Goal: Information Seeking & Learning: Learn about a topic

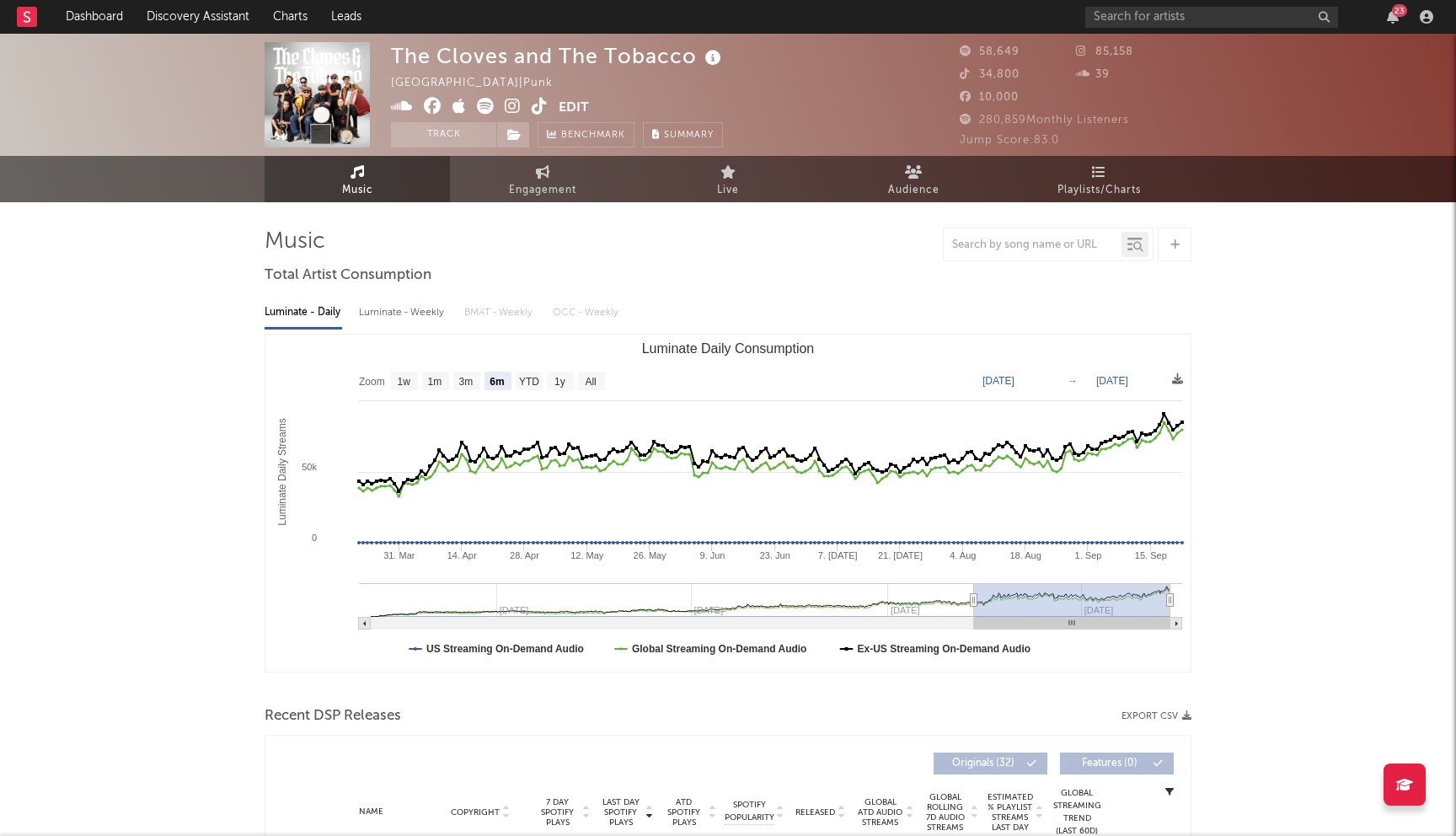
select select "6m"
click at [1209, 19] on input "text" at bounding box center [1211, 17] width 253 height 21
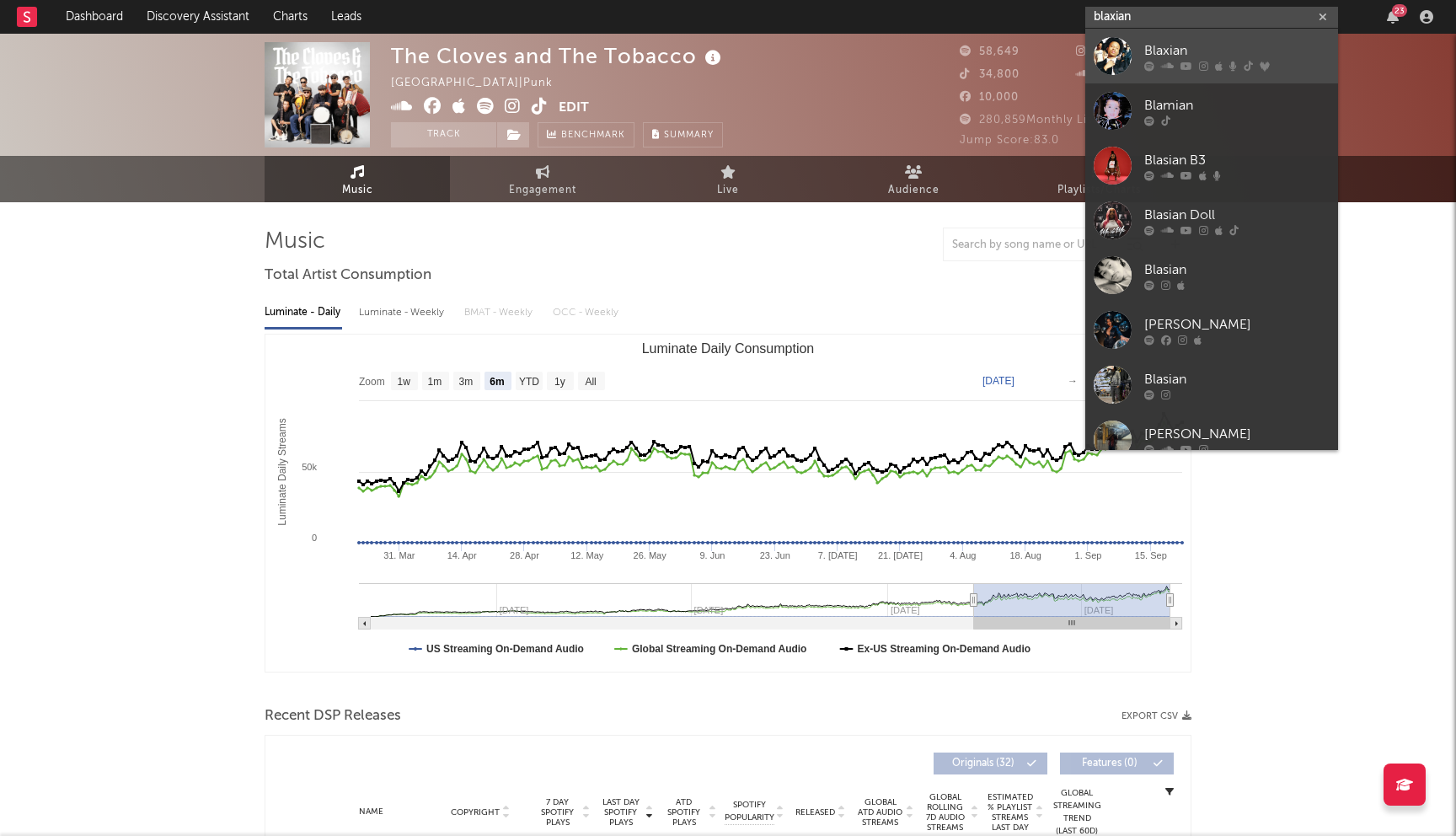
type input "blaxian"
click at [1229, 64] on icon at bounding box center [1233, 66] width 8 height 10
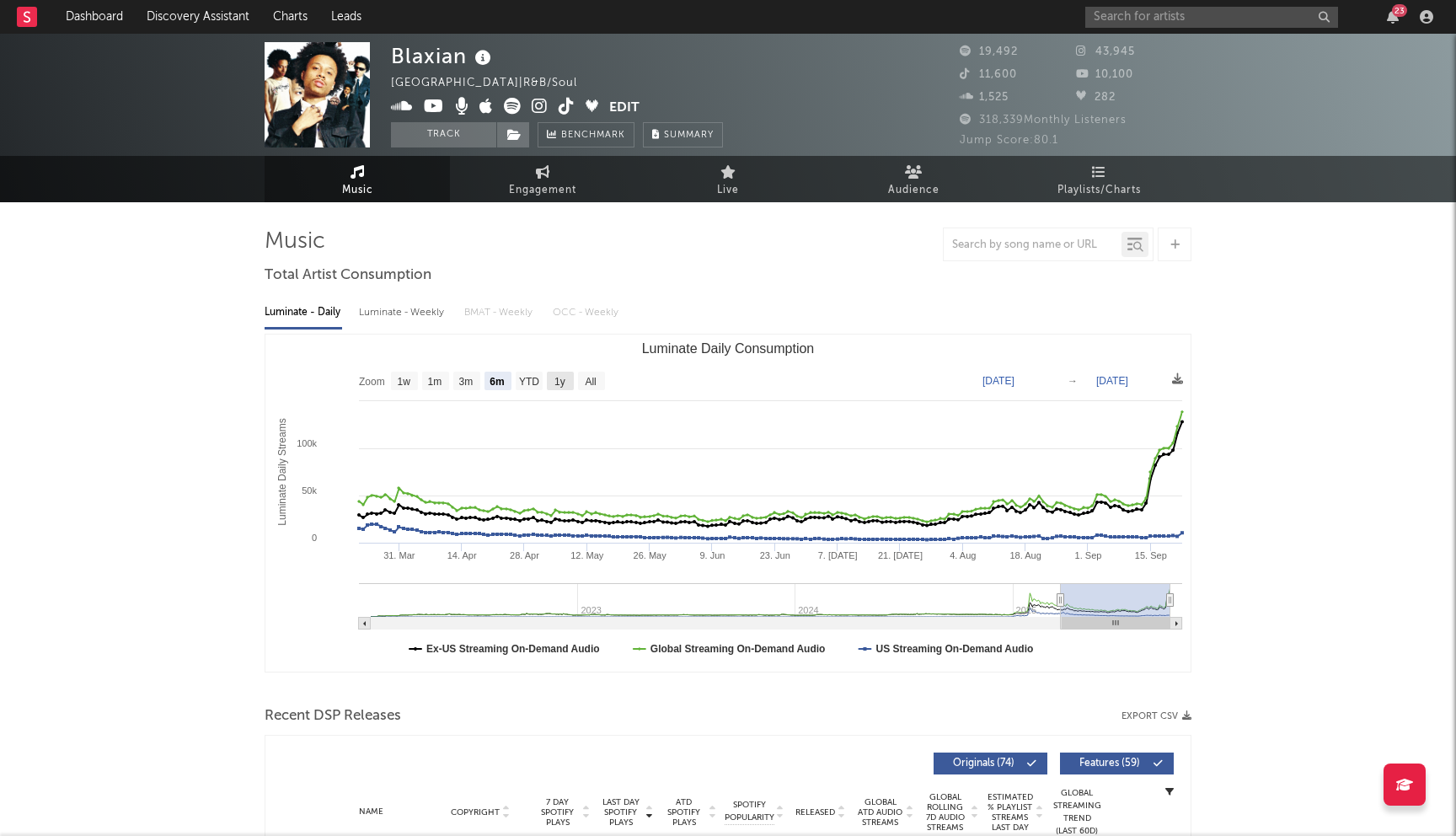
click at [560, 382] on text "1y" at bounding box center [559, 381] width 11 height 12
select select "1y"
type input "2024-09-22"
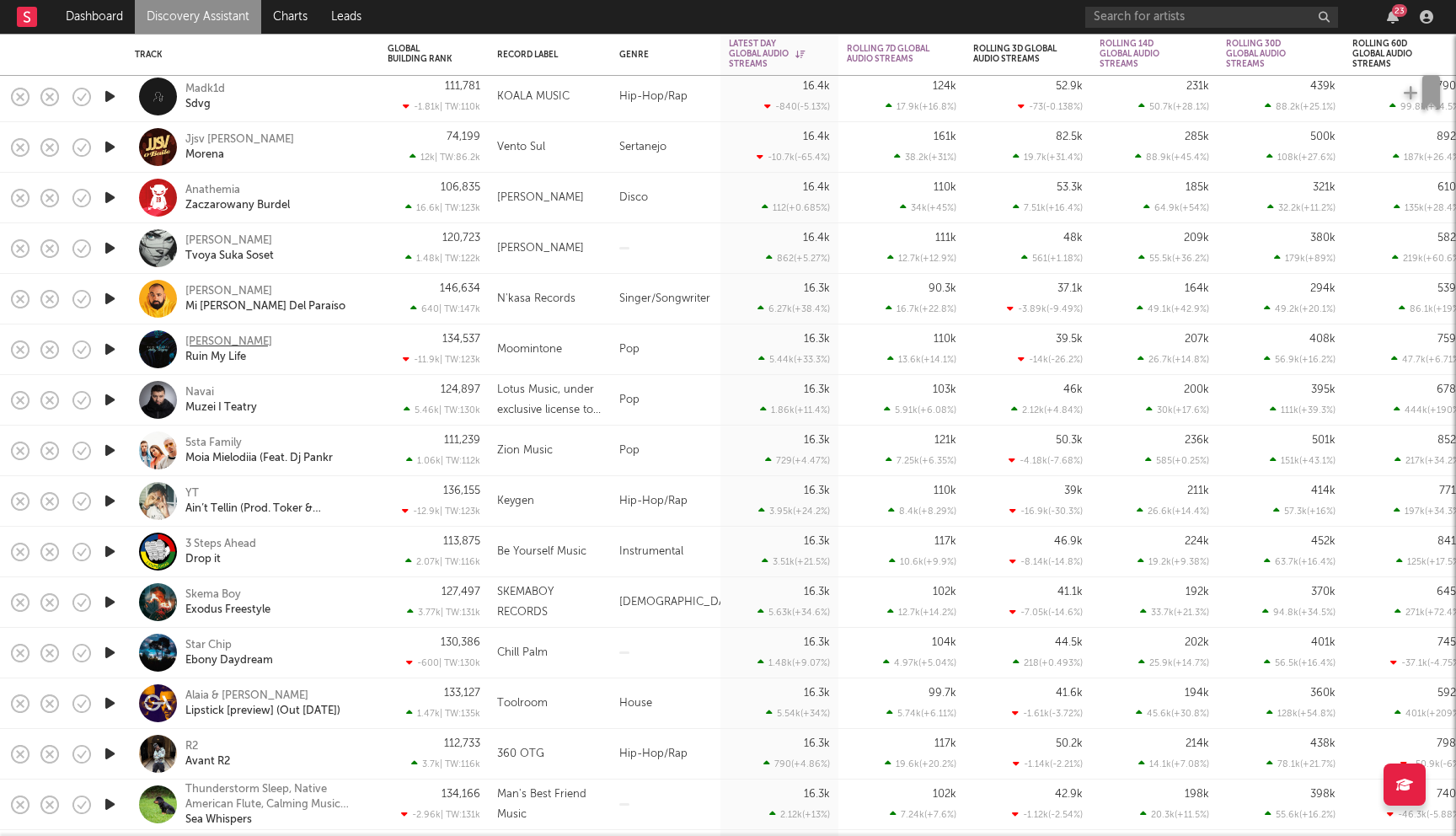
click at [253, 340] on div "Haley Steegens" at bounding box center [228, 342] width 87 height 15
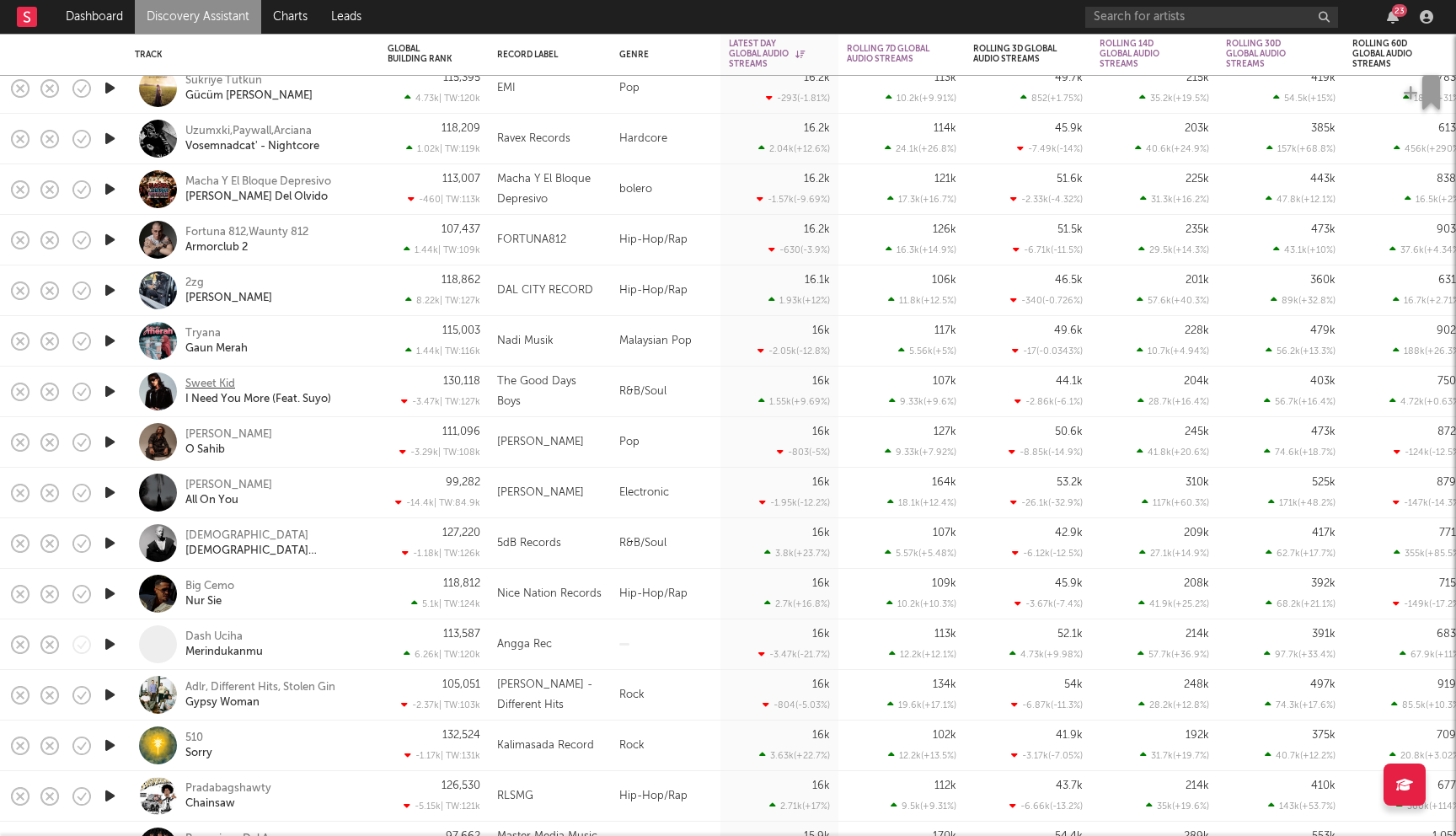
click at [215, 378] on div "Sweet Kid" at bounding box center [210, 384] width 50 height 15
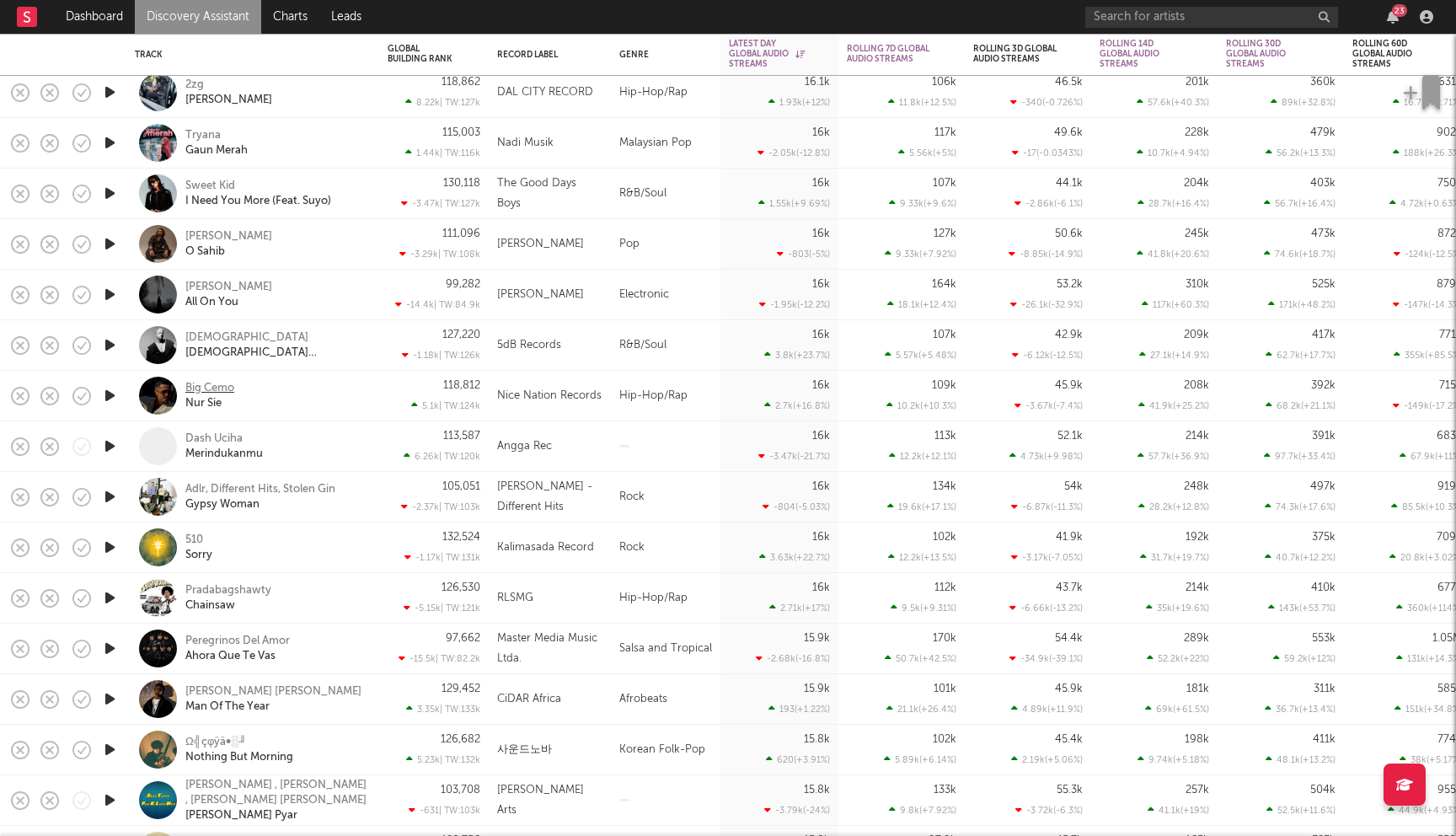
click at [216, 389] on div "Big Cemo" at bounding box center [210, 388] width 49 height 15
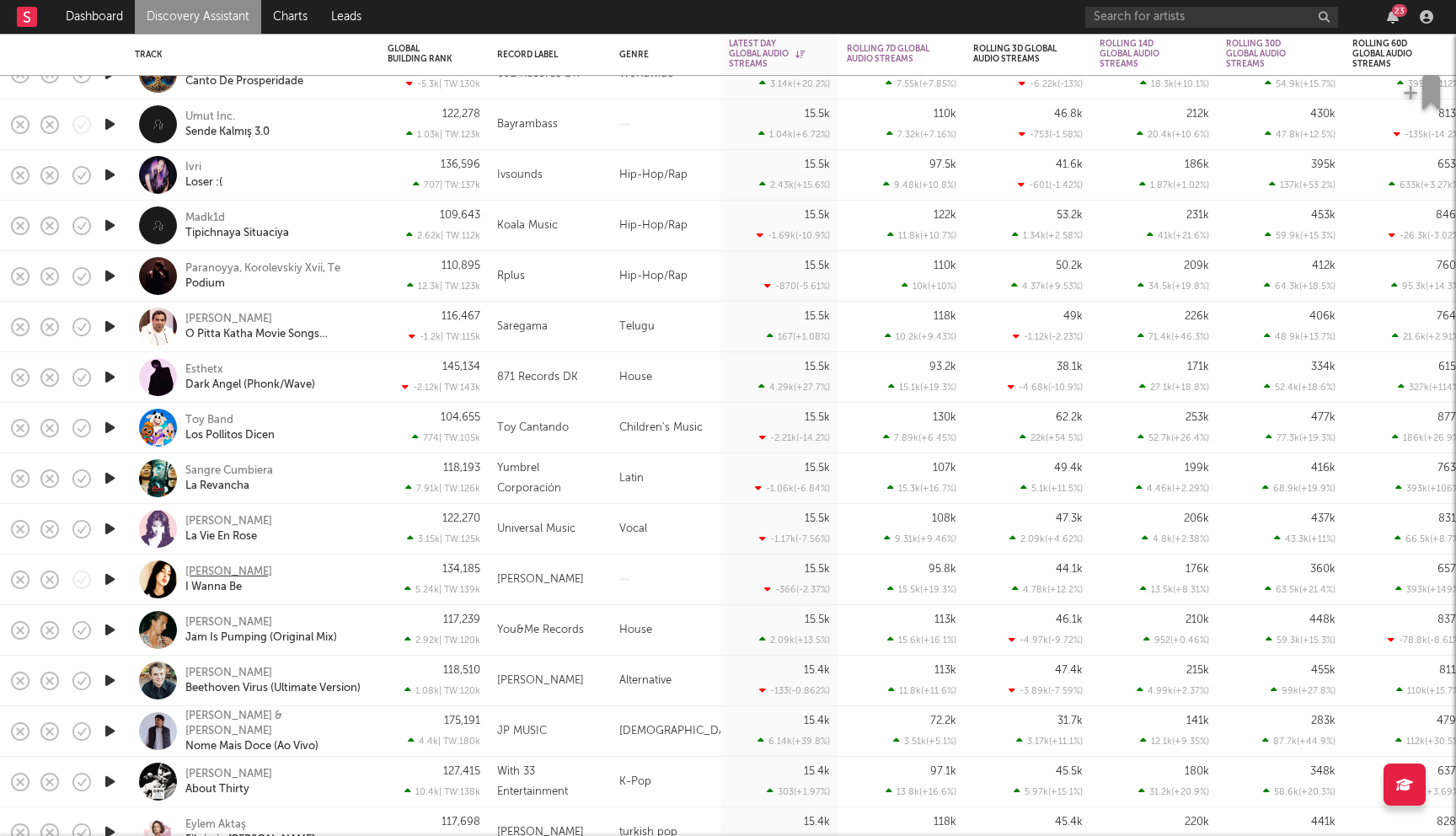
click at [226, 573] on div "Jeamy Smith" at bounding box center [228, 572] width 87 height 15
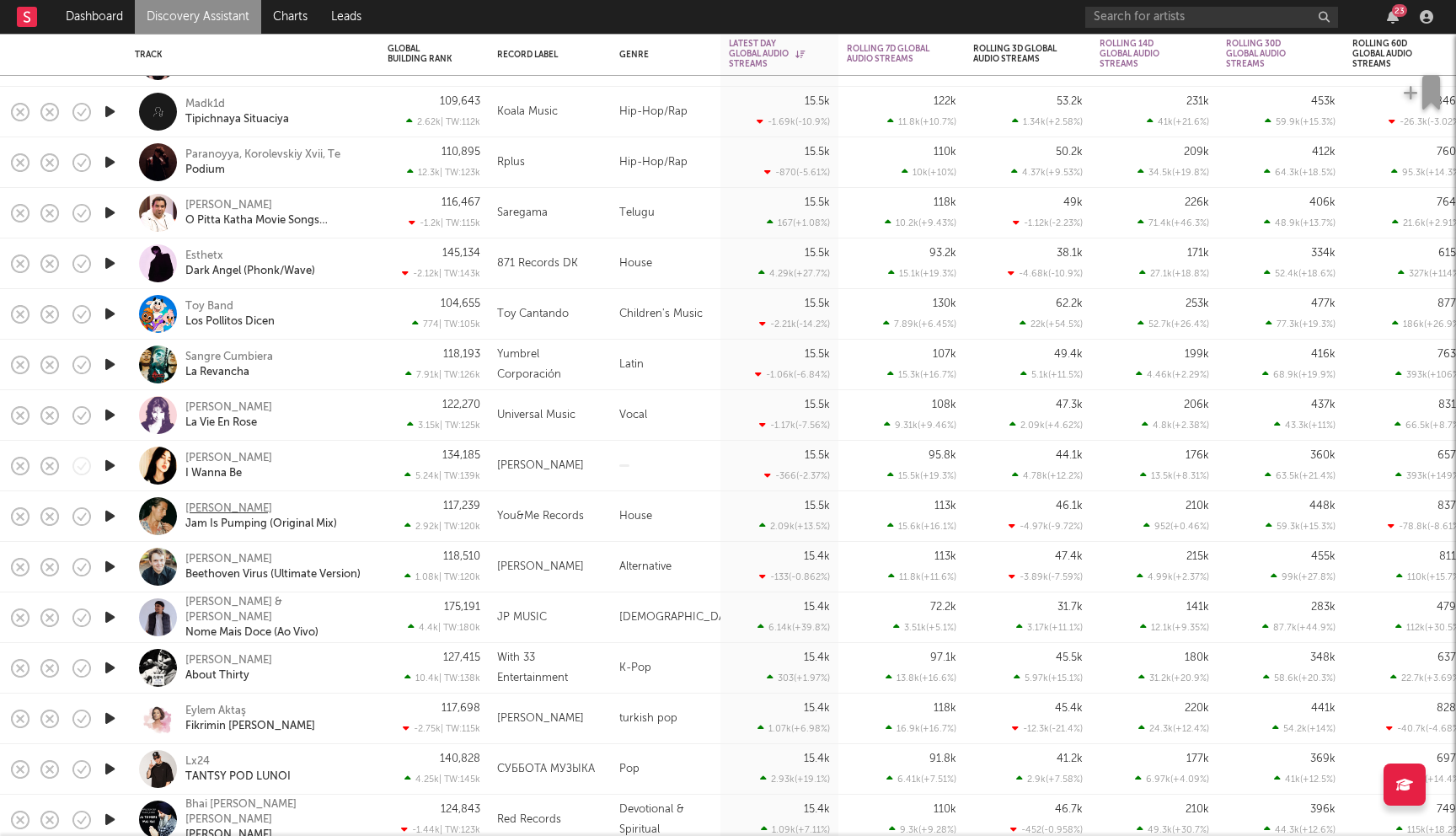
click at [225, 506] on div "Josh Baker" at bounding box center [228, 510] width 87 height 15
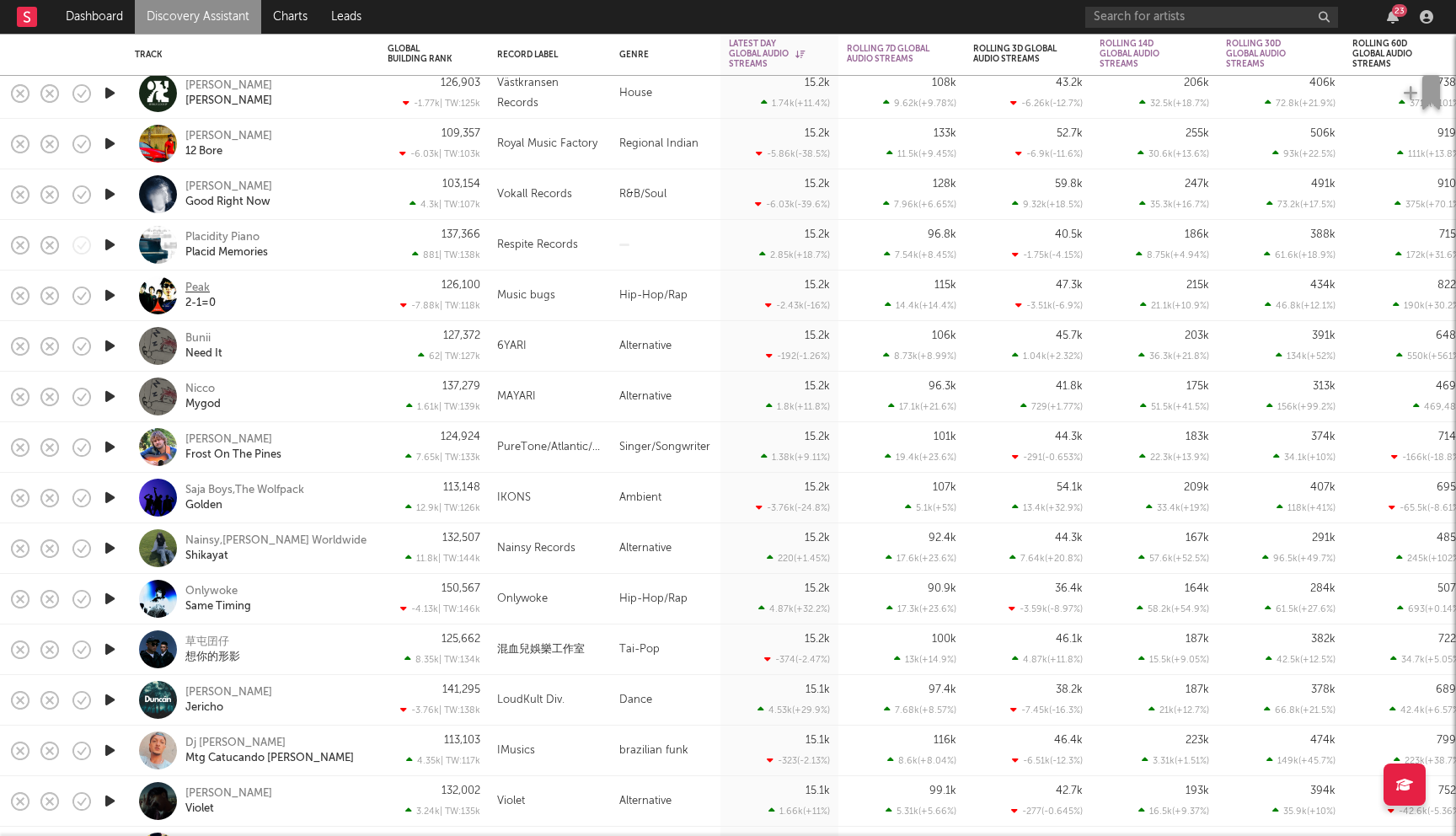
click at [201, 287] on div "Peak" at bounding box center [198, 289] width 24 height 15
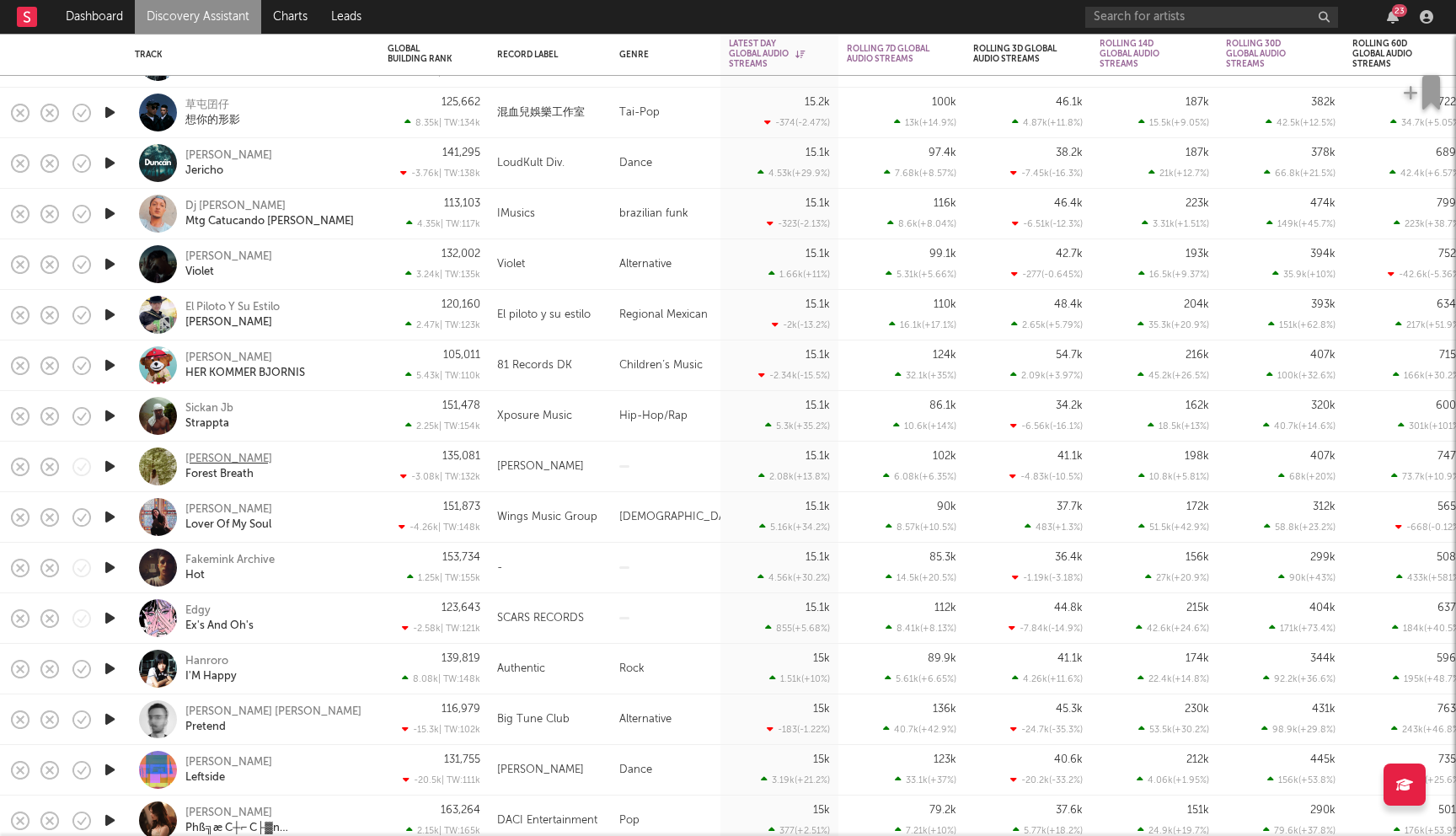
click at [222, 458] on div "Lorien Sky" at bounding box center [228, 460] width 87 height 15
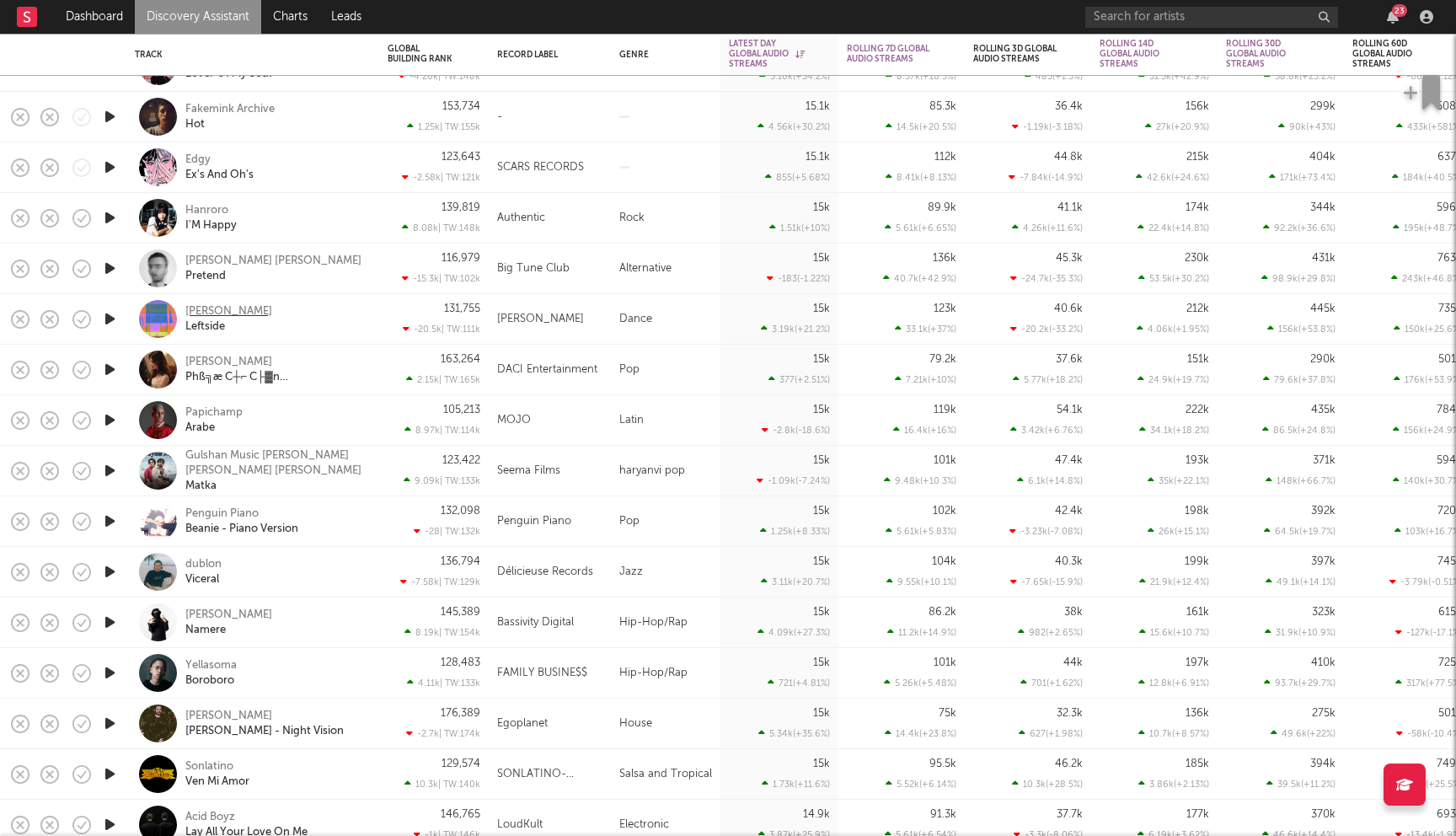
click at [232, 310] on div "Jordan Moon" at bounding box center [228, 312] width 87 height 15
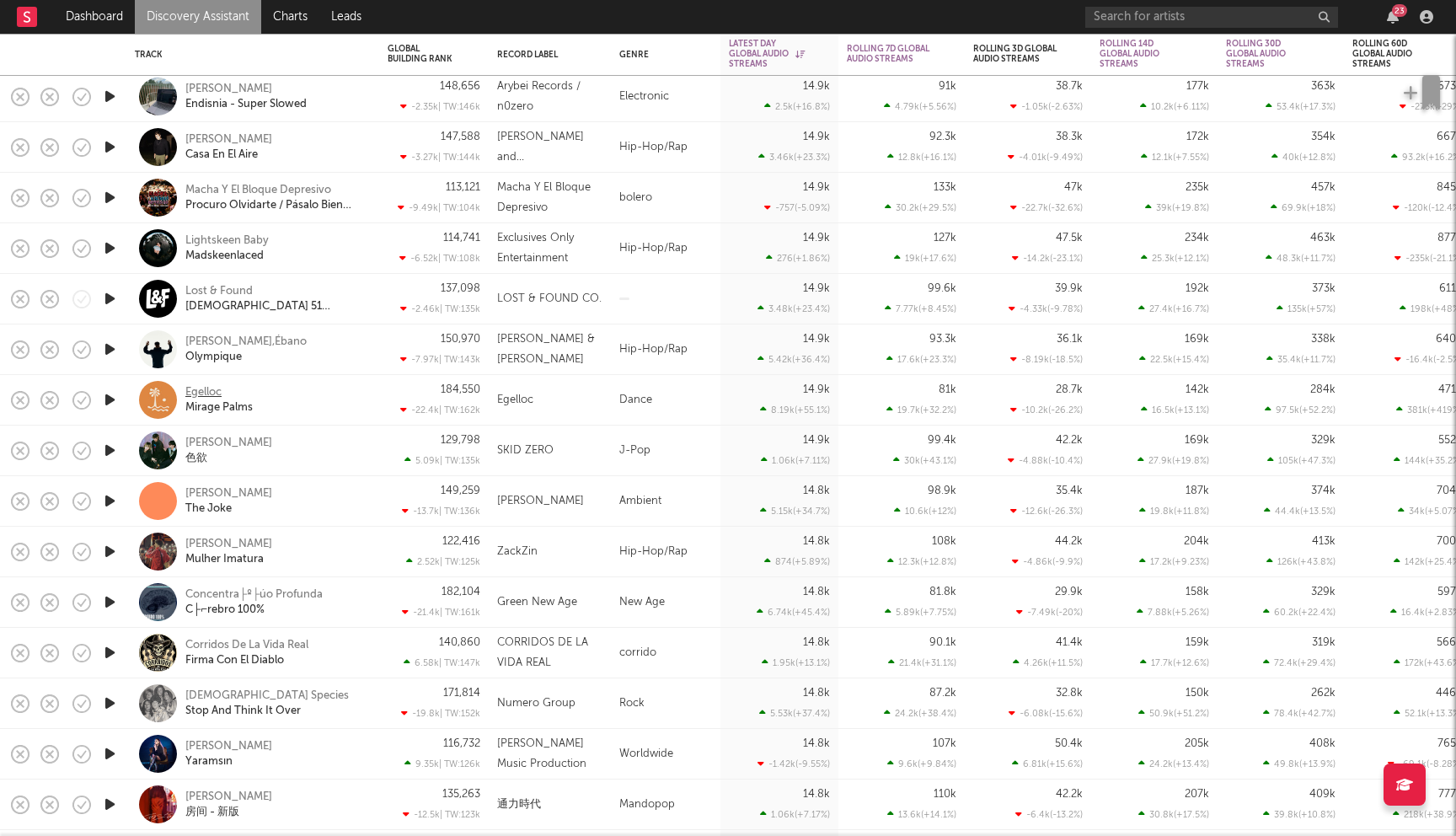
click at [209, 387] on div "Egelloc" at bounding box center [204, 393] width 36 height 15
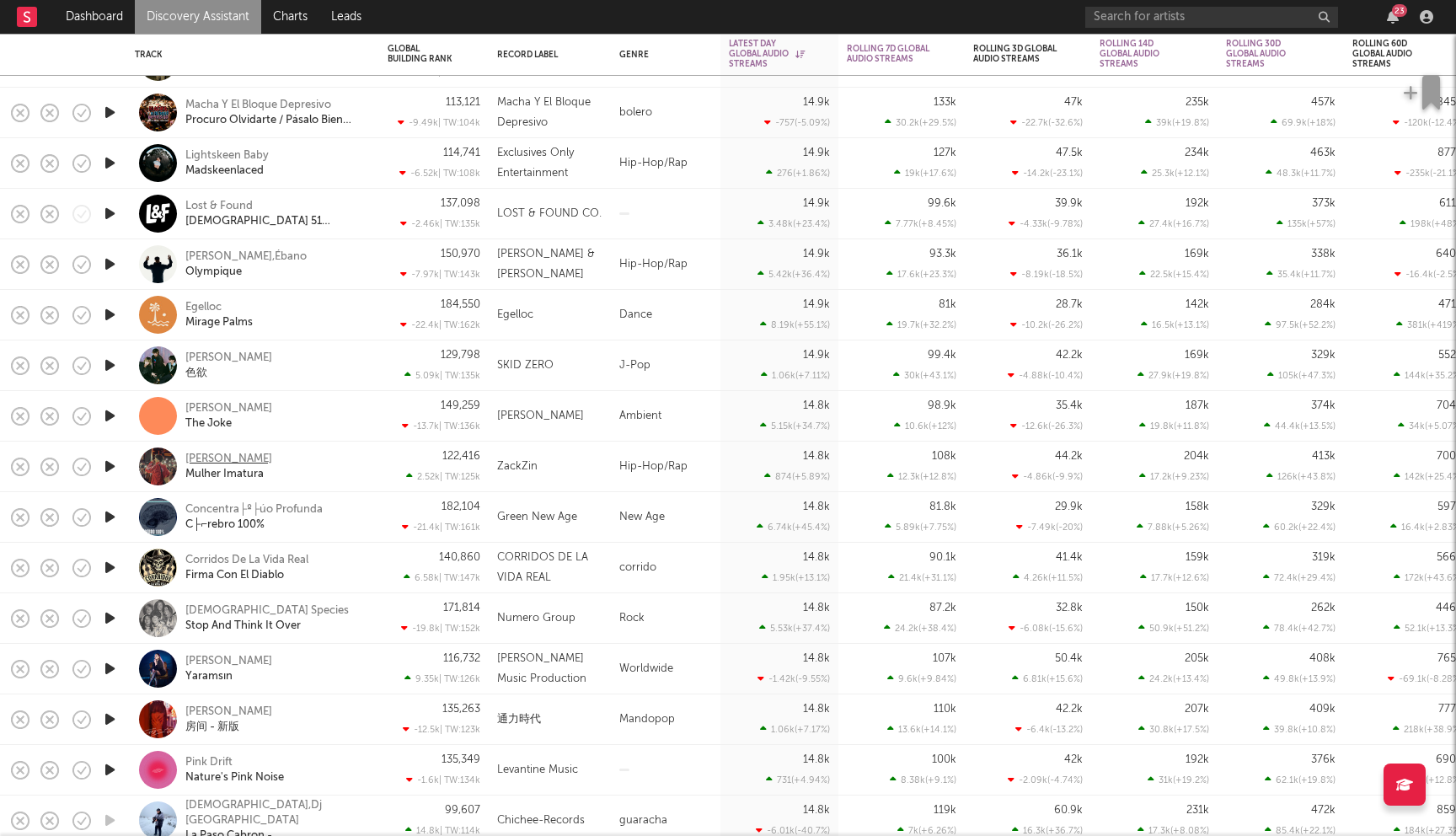
click at [231, 455] on div "Teo Zackzin" at bounding box center [228, 460] width 87 height 15
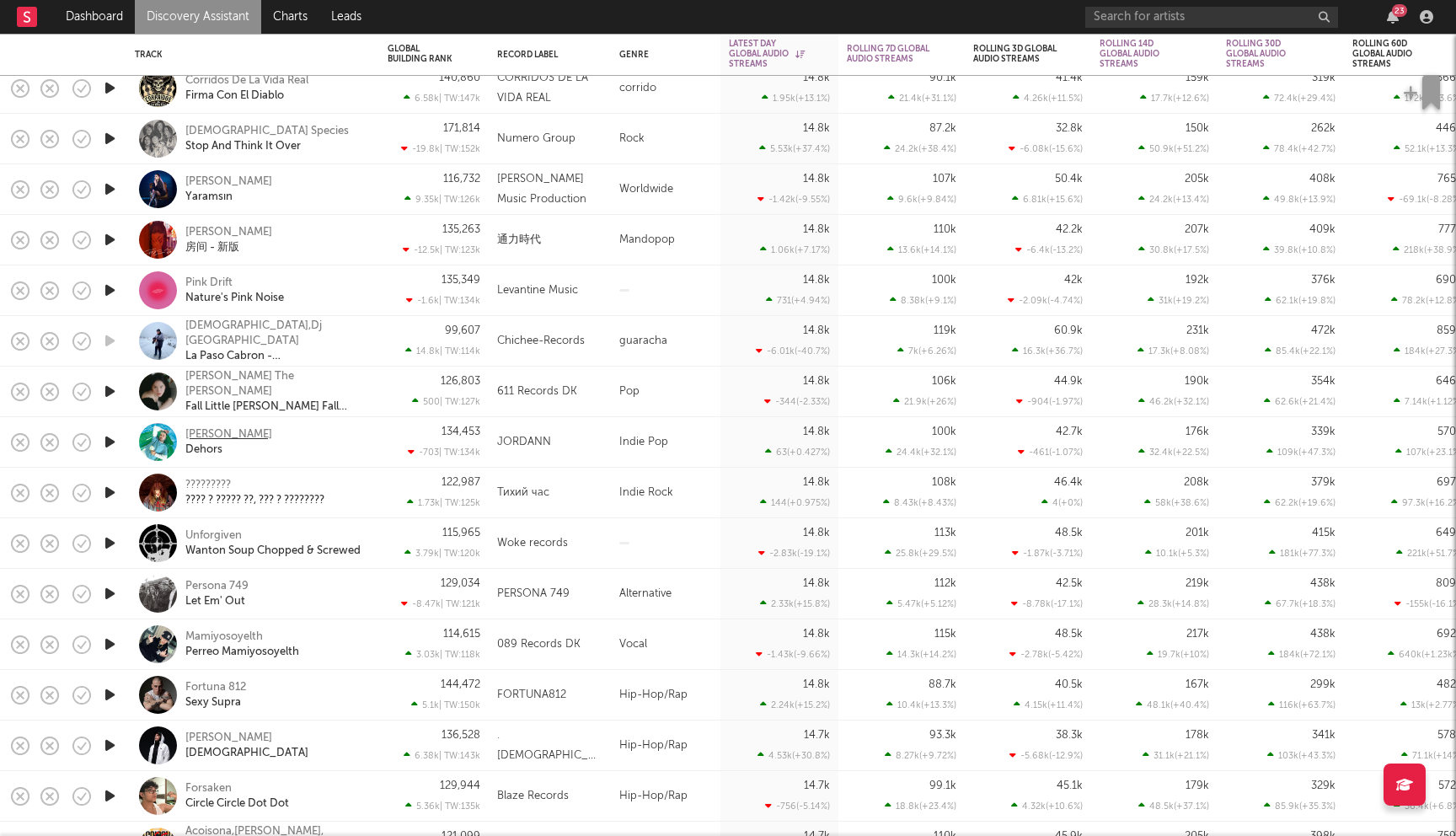
click at [224, 435] on div "Jordan Hebert" at bounding box center [228, 435] width 87 height 15
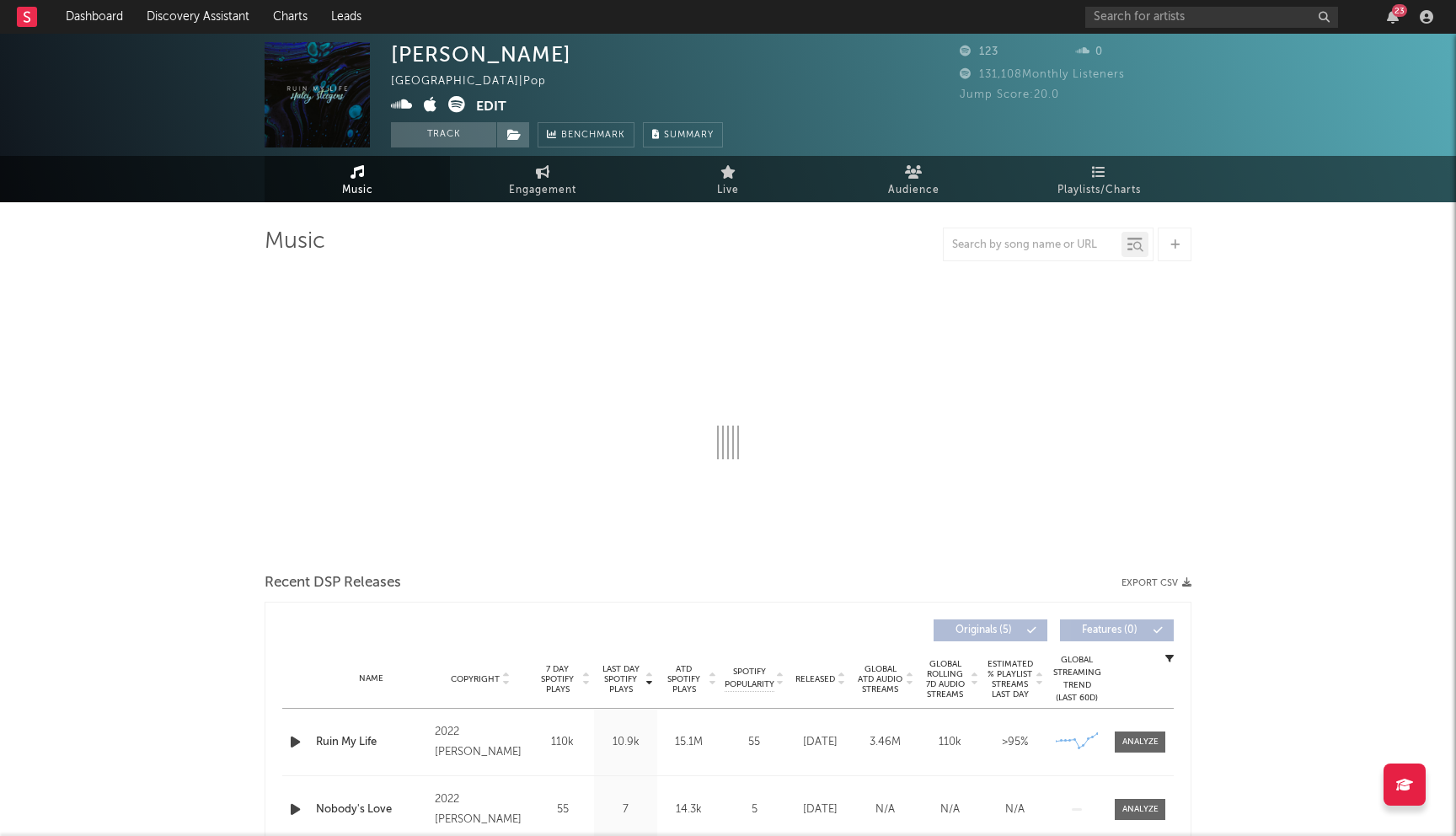
select select "6m"
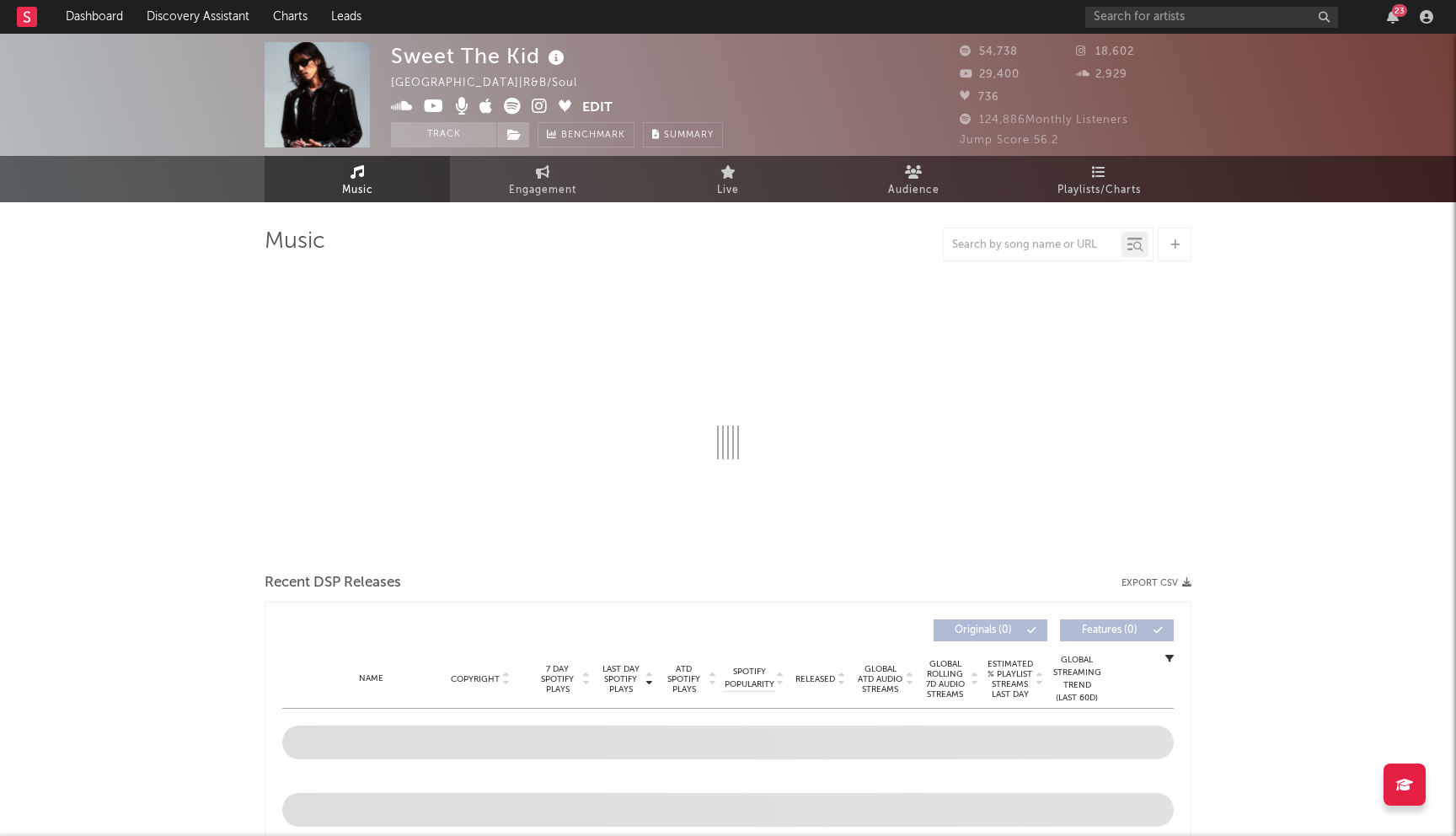
select select "6m"
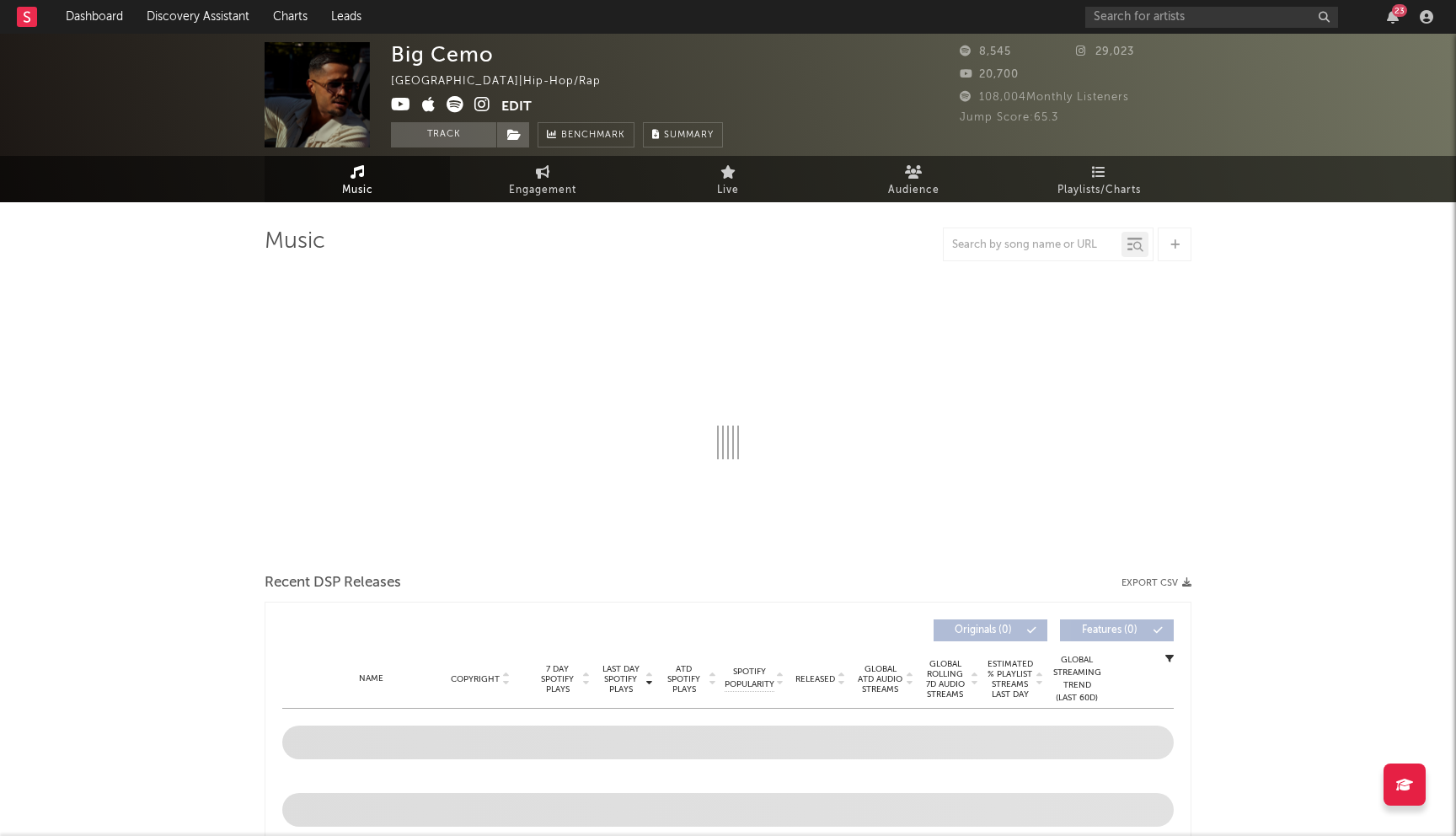
select select "6m"
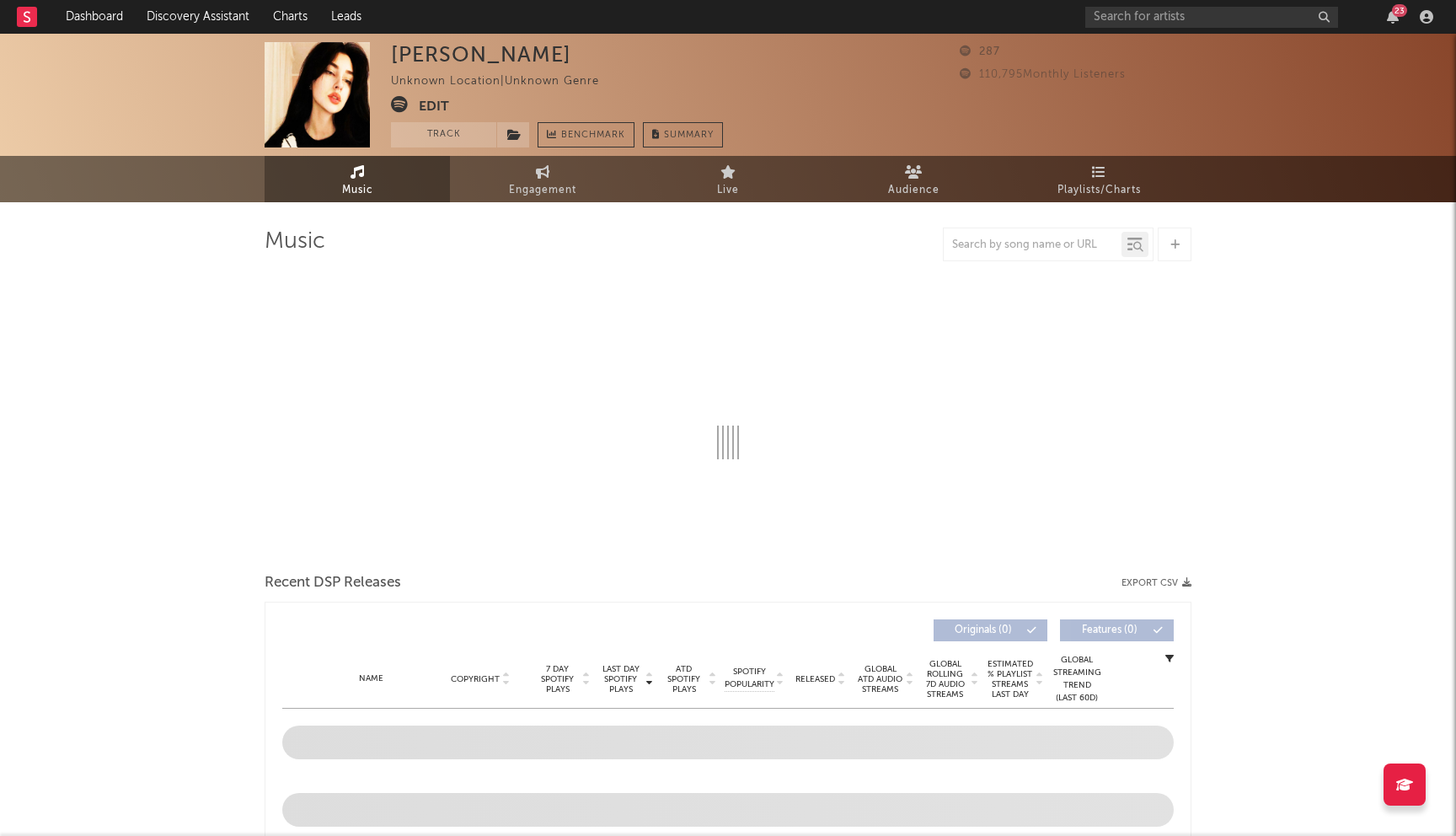
select select "1w"
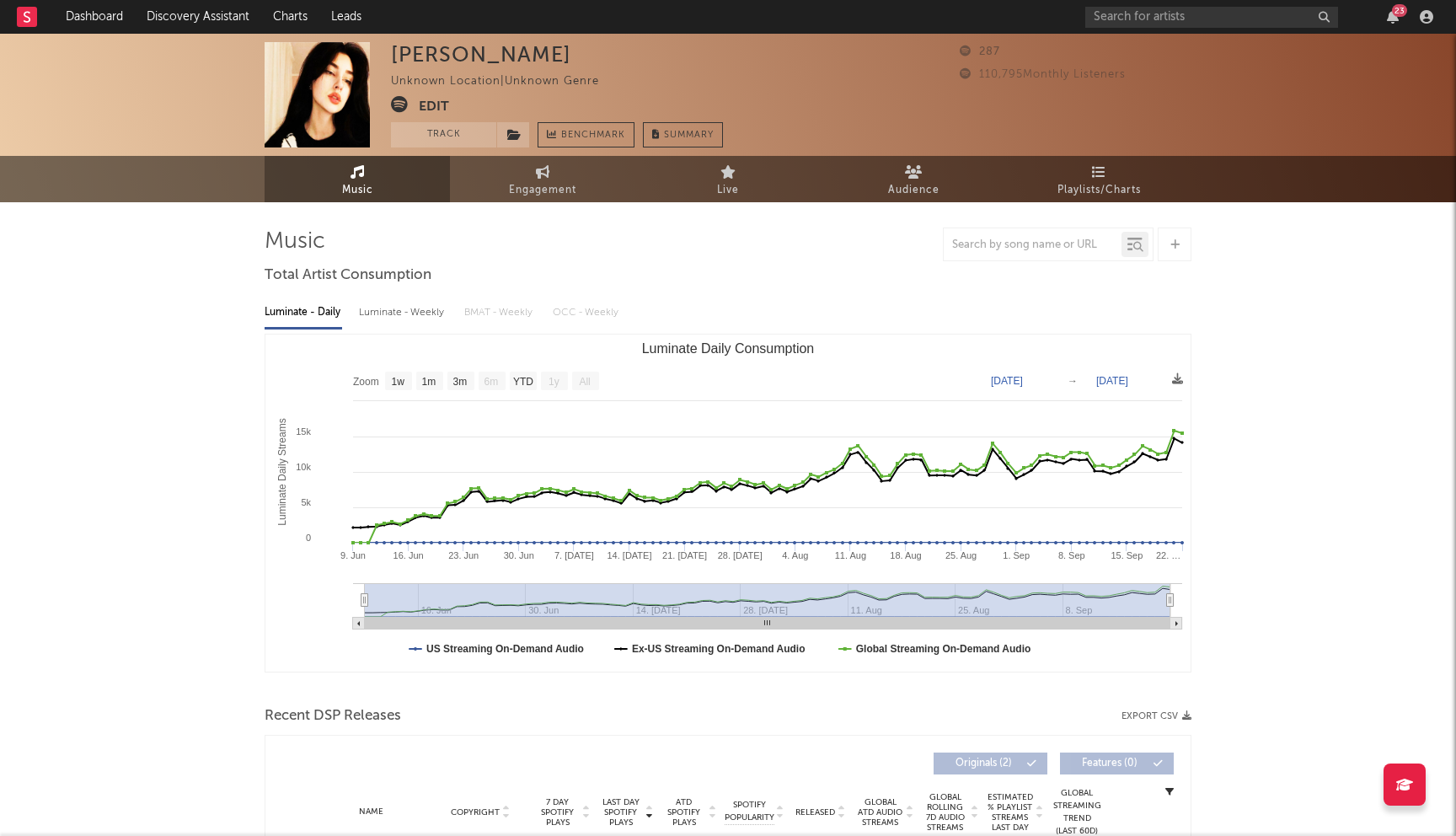
scroll to position [597, 0]
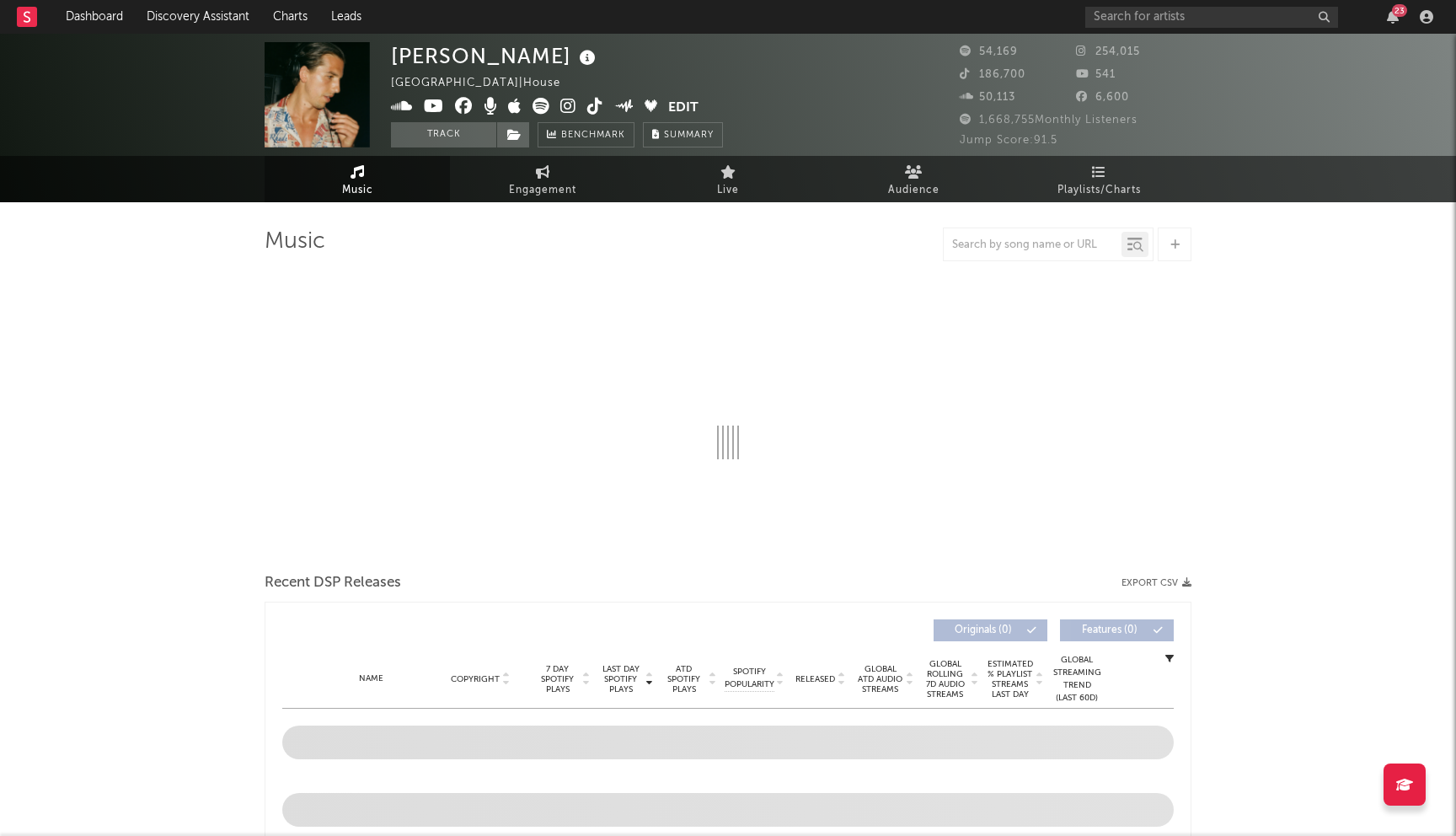
select select "6m"
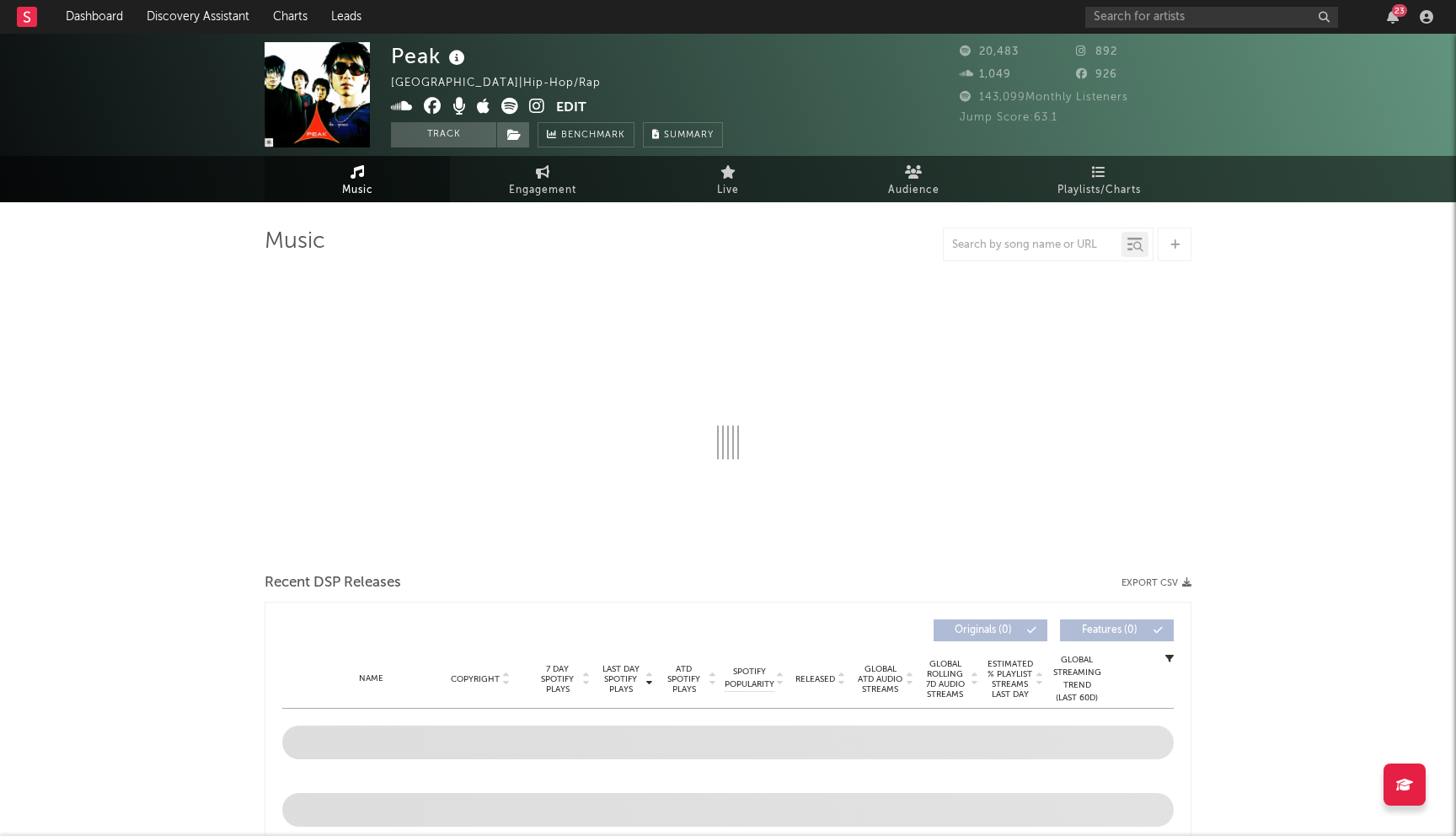
select select "6m"
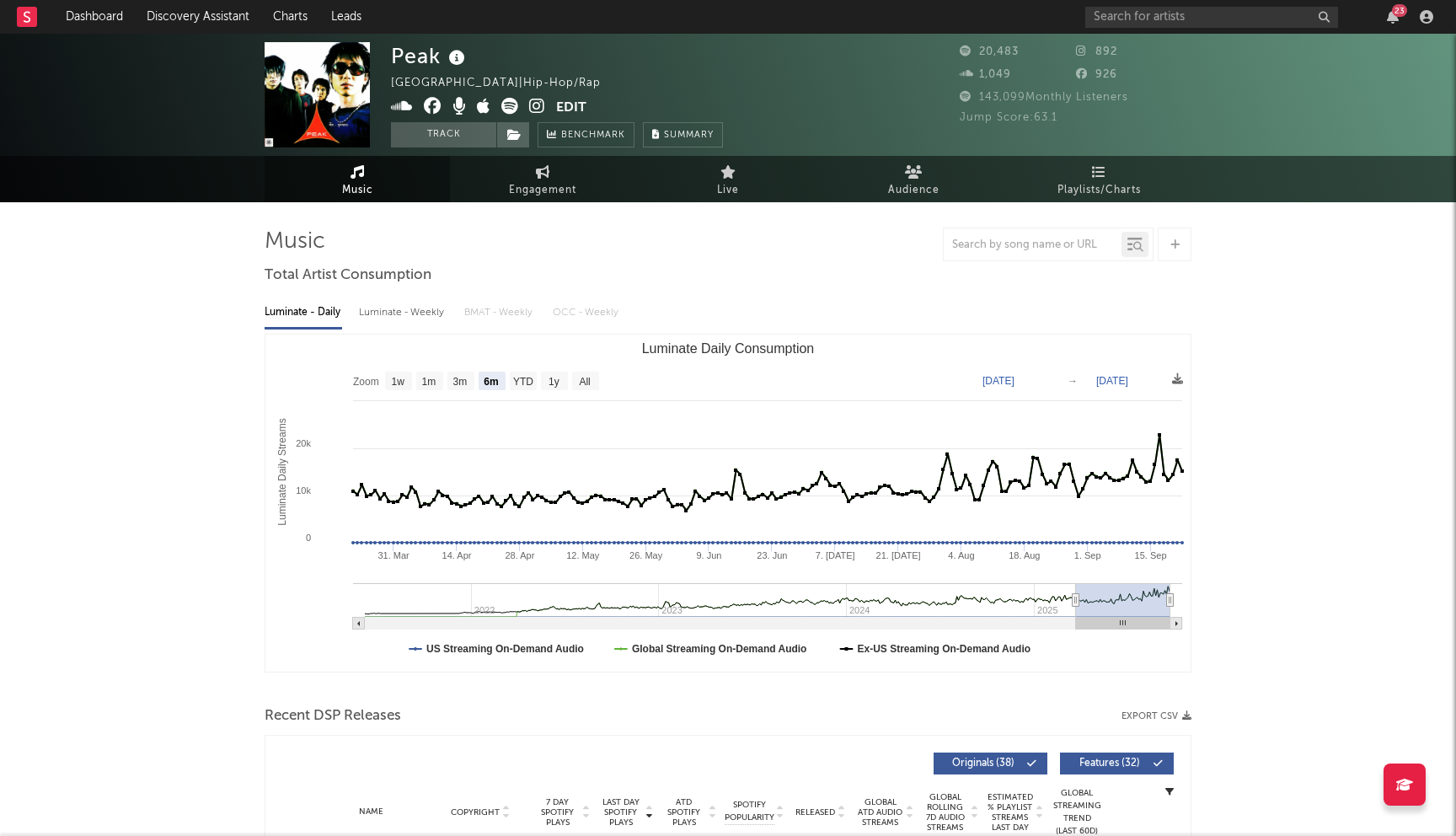
click at [433, 105] on icon at bounding box center [432, 107] width 18 height 17
click at [537, 106] on icon at bounding box center [537, 107] width 16 height 17
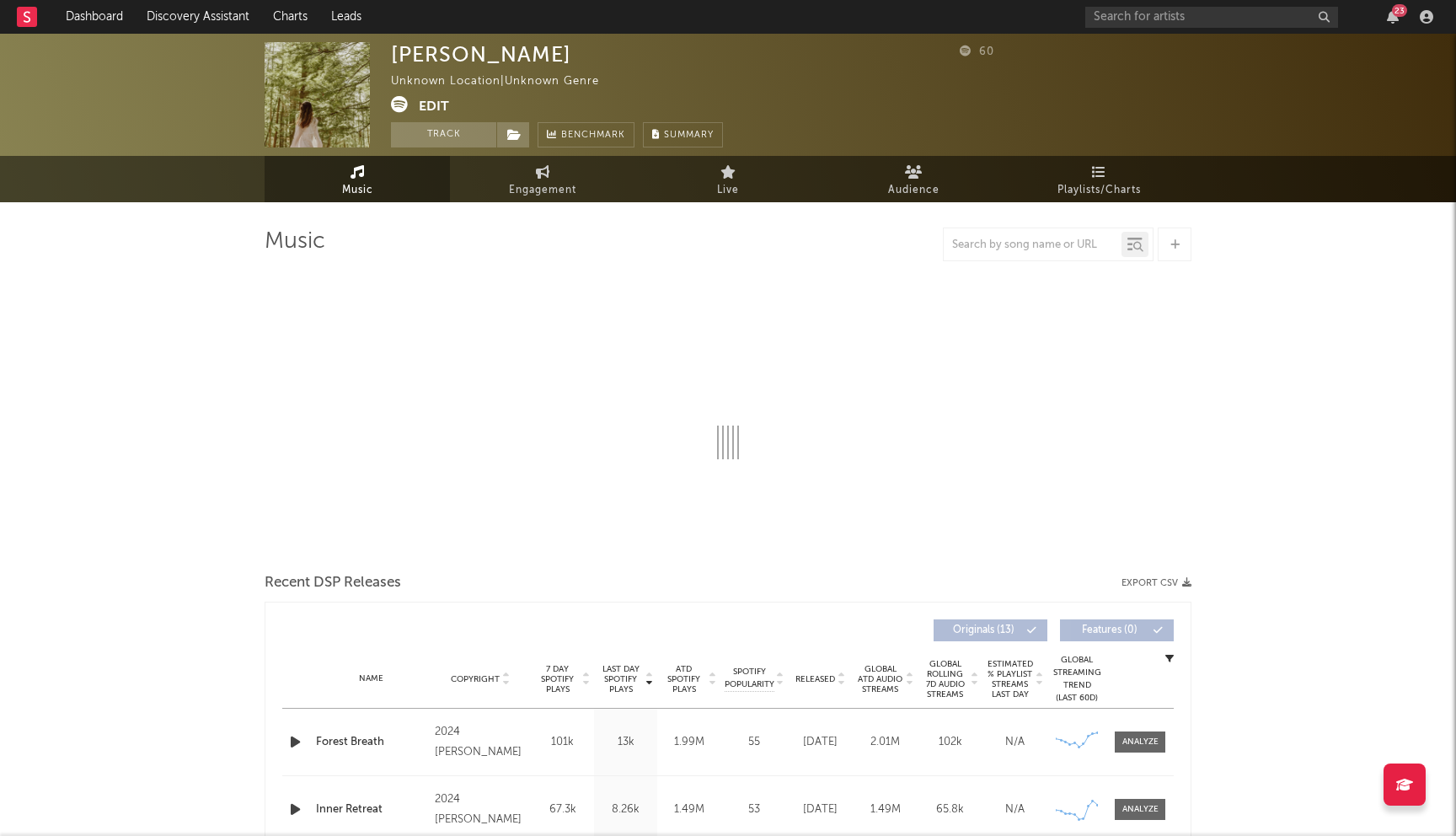
select select "6m"
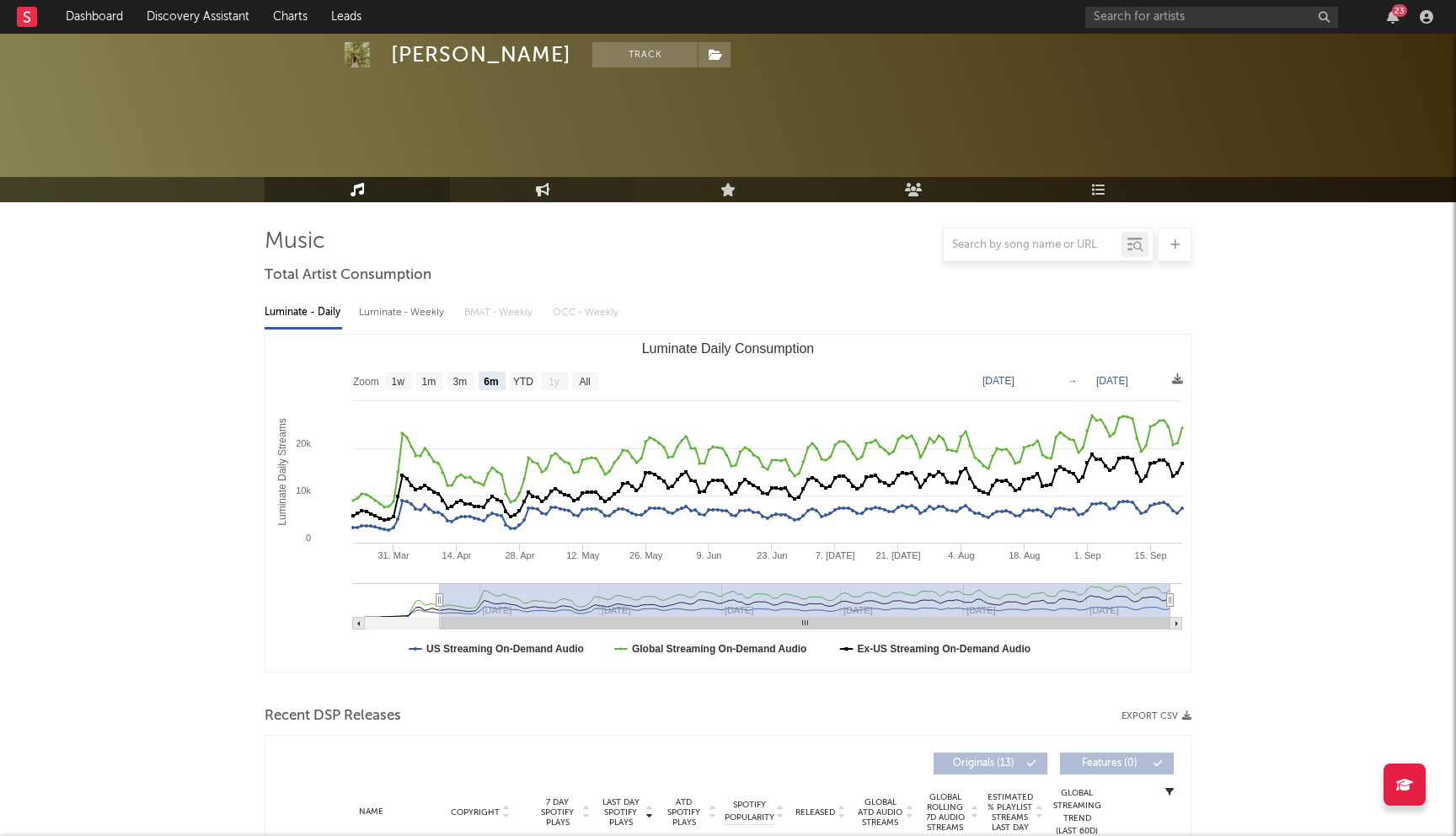
scroll to position [378, 0]
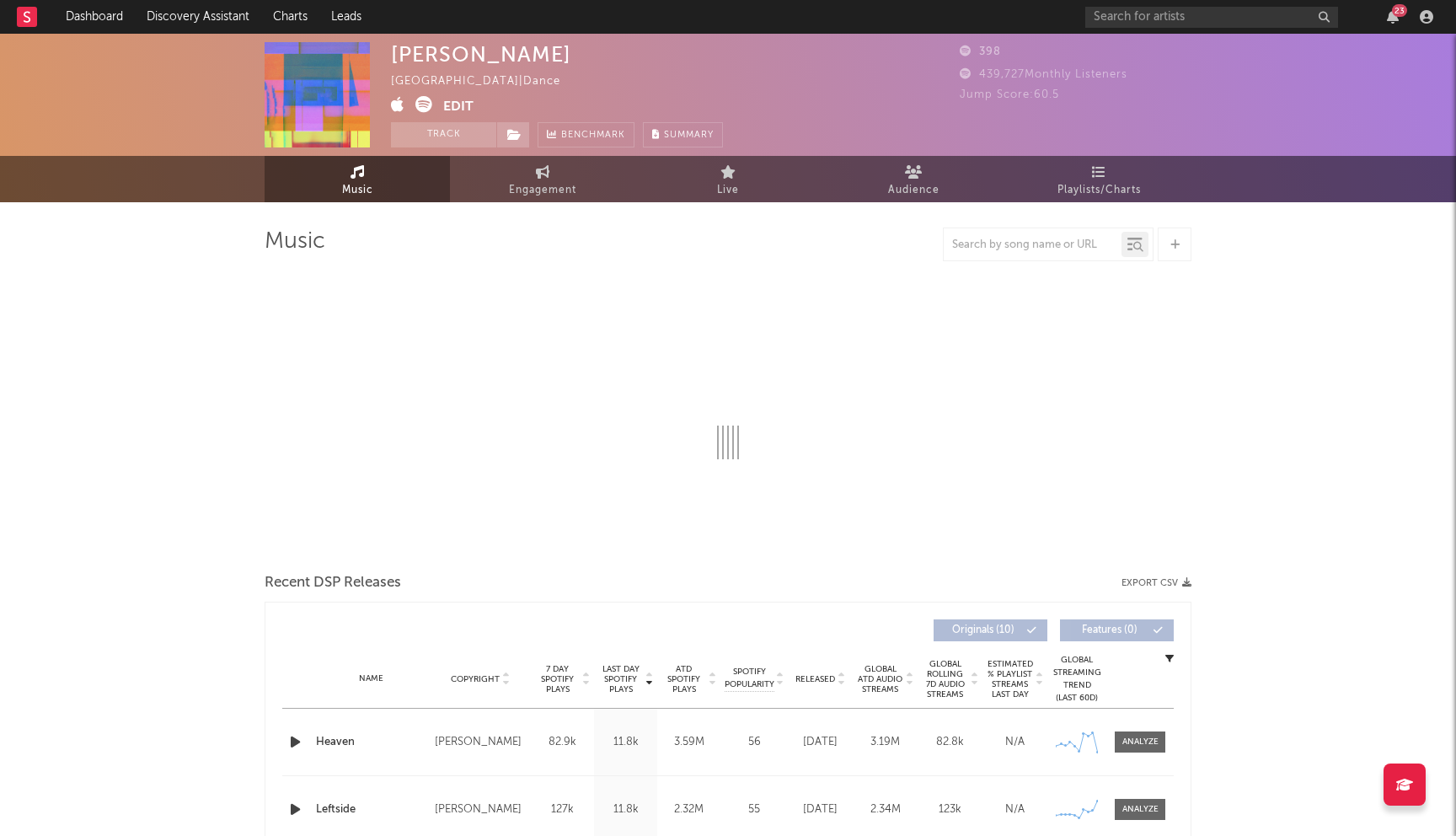
select select "6m"
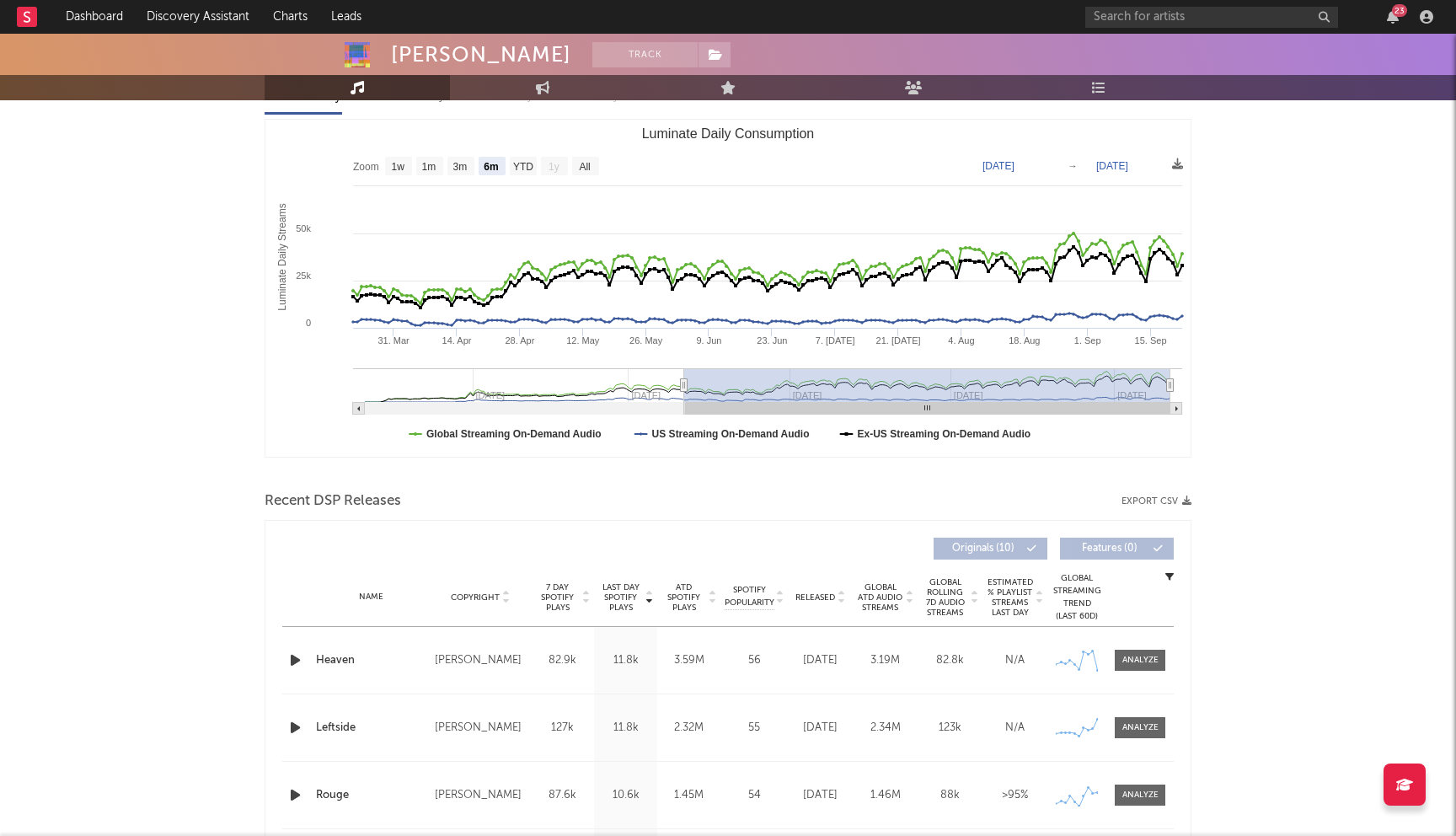
scroll to position [257, 0]
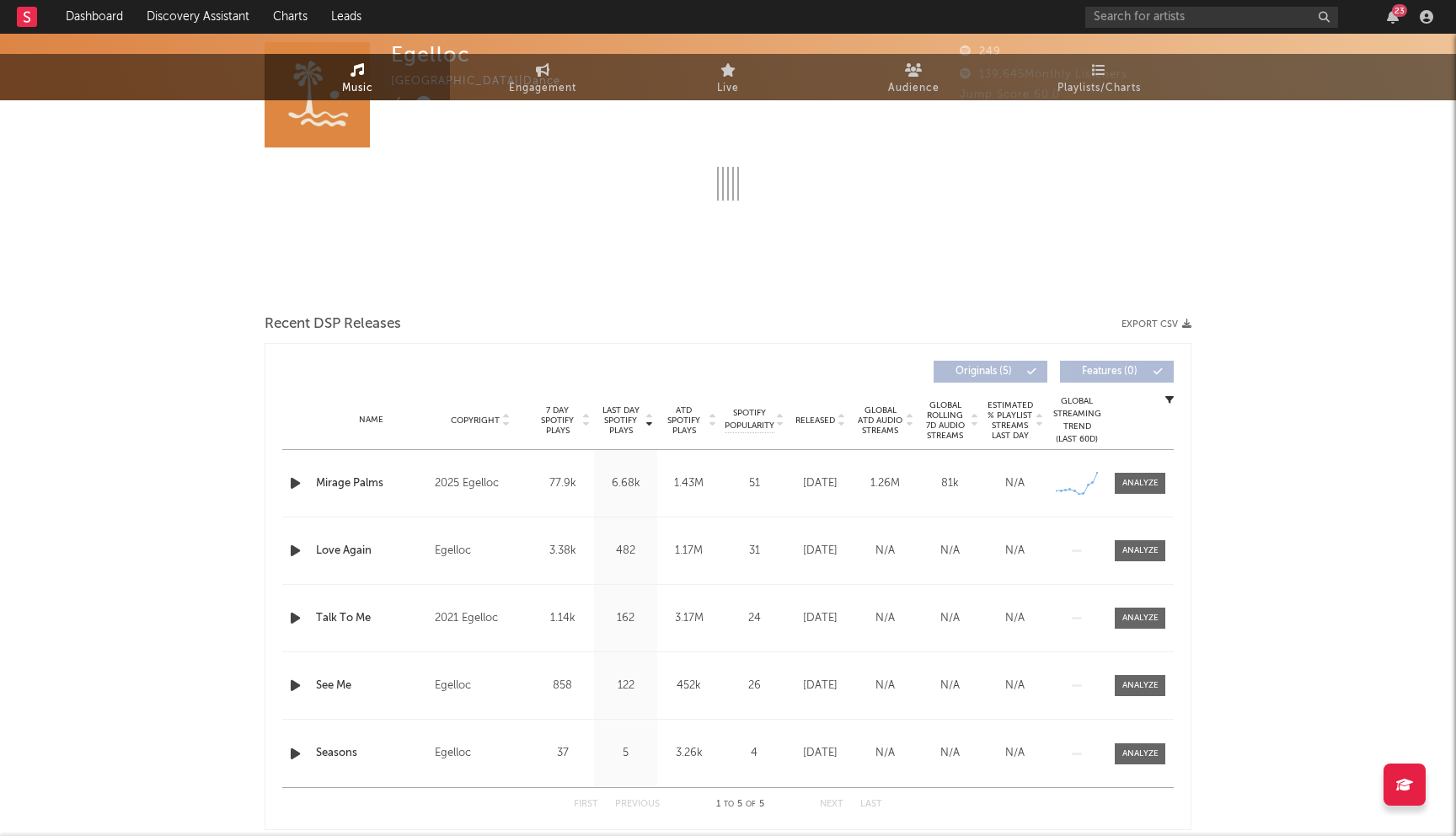
select select "6m"
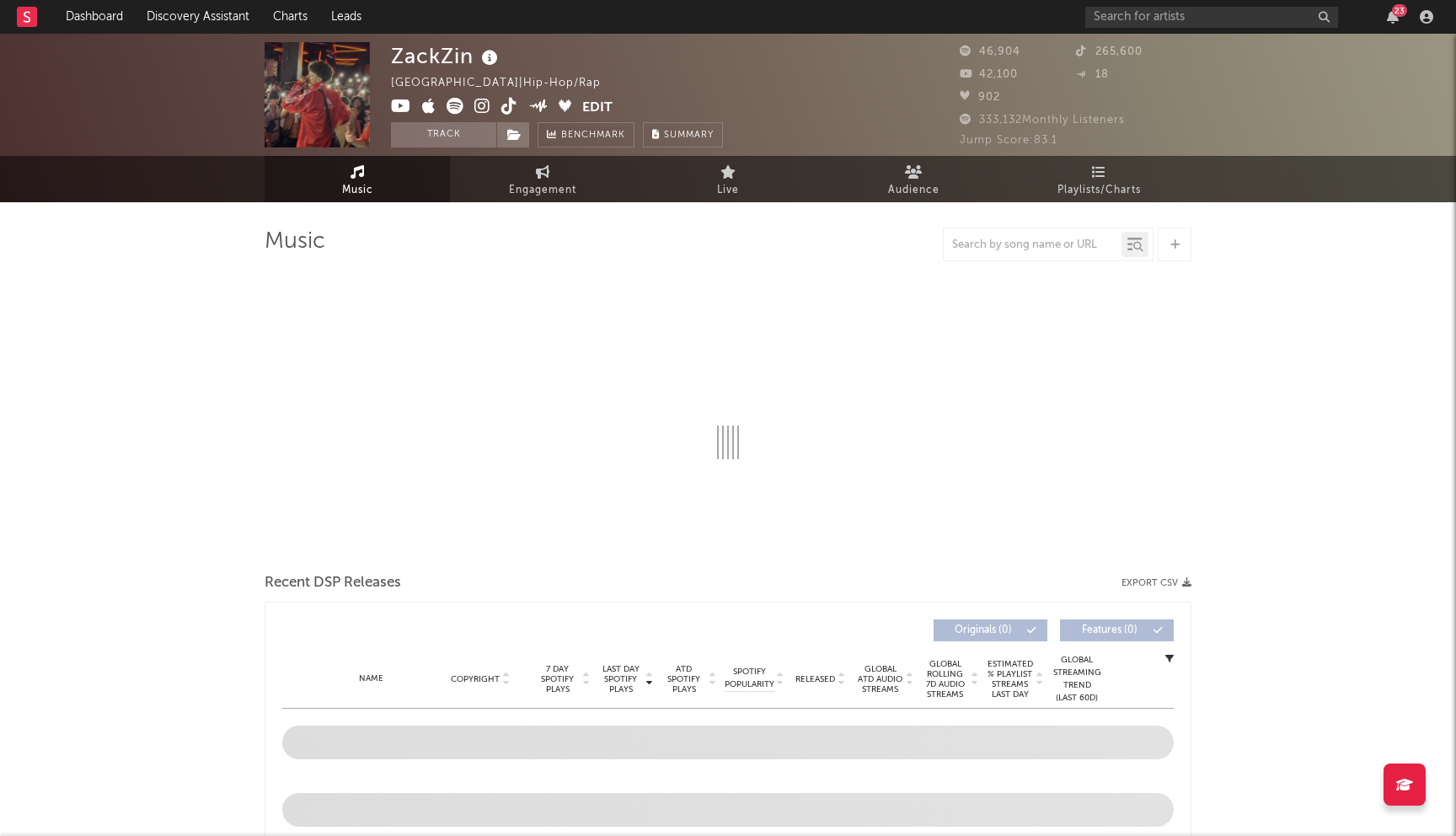
select select "6m"
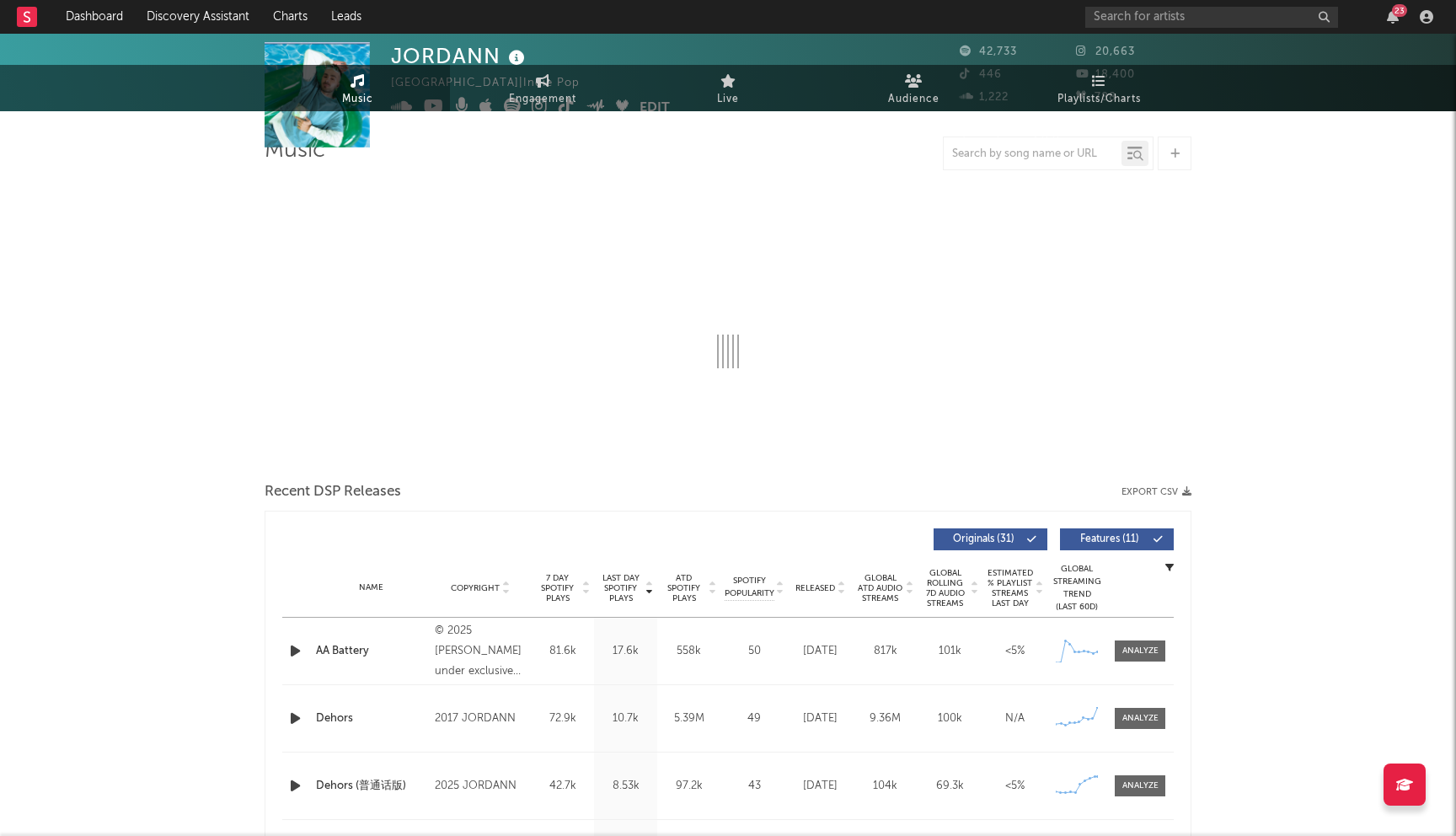
select select "6m"
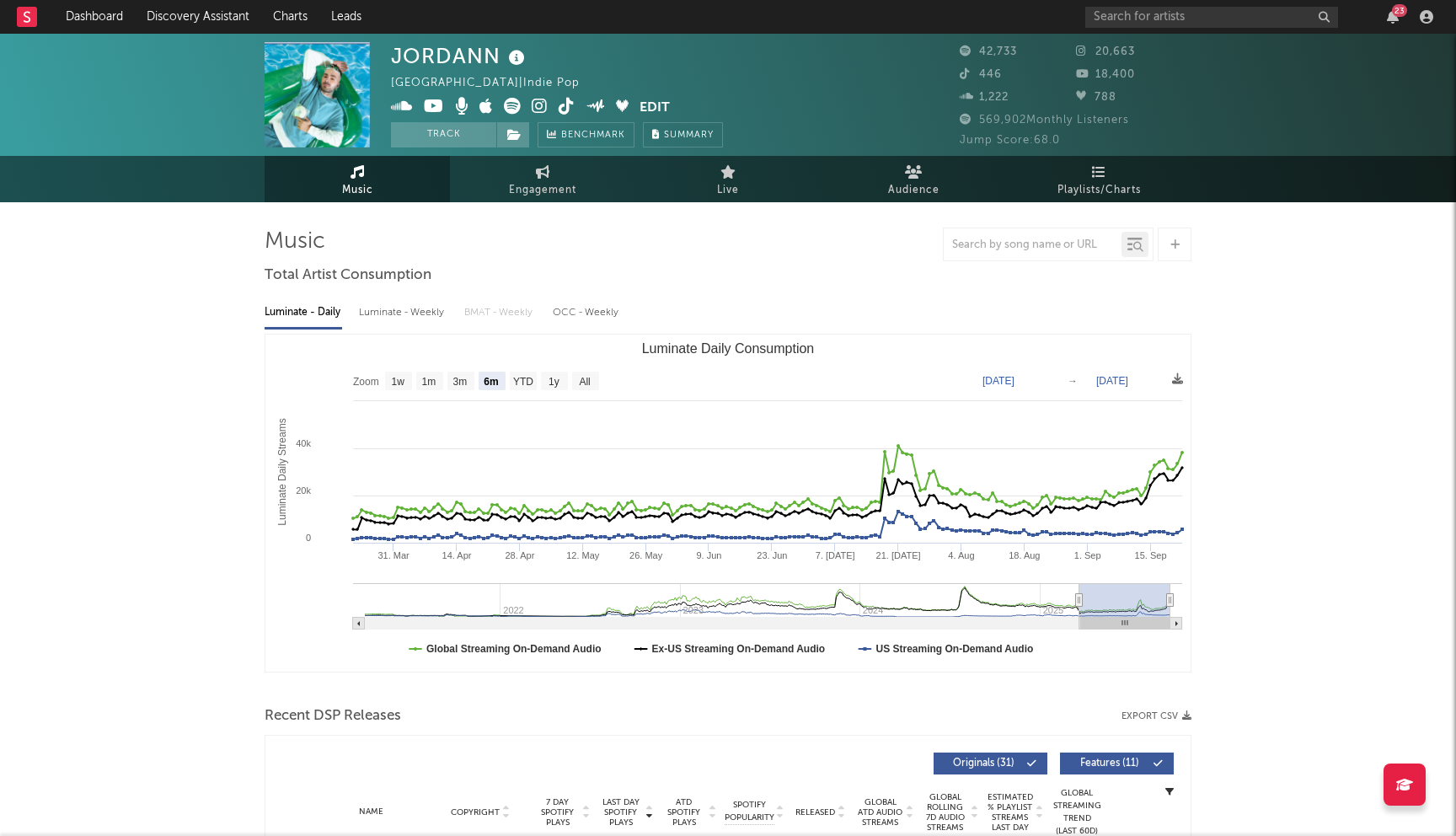
click at [543, 106] on icon at bounding box center [539, 107] width 16 height 17
